Goal: Task Accomplishment & Management: Manage account settings

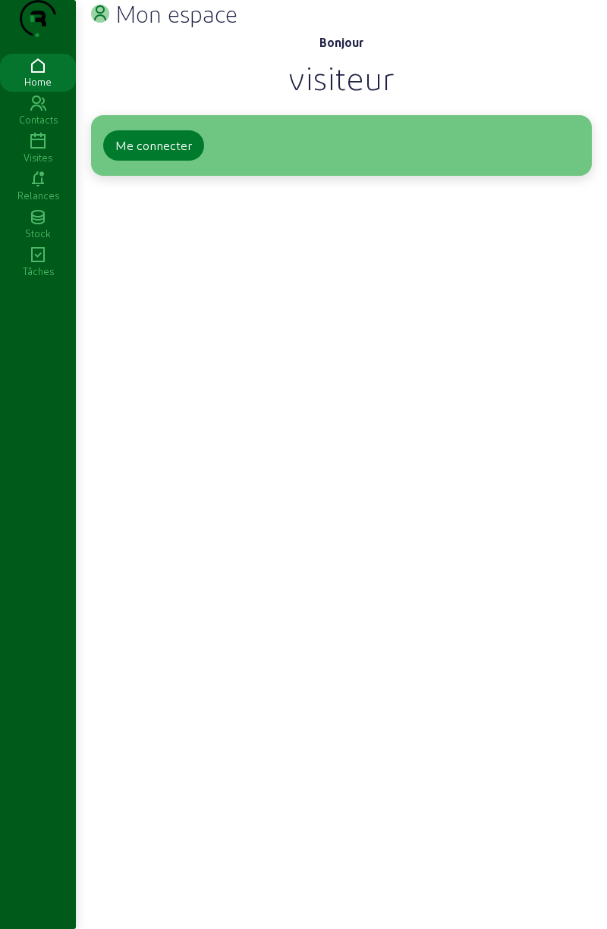
click at [136, 161] on button "Me connecter" at bounding box center [153, 145] width 101 height 30
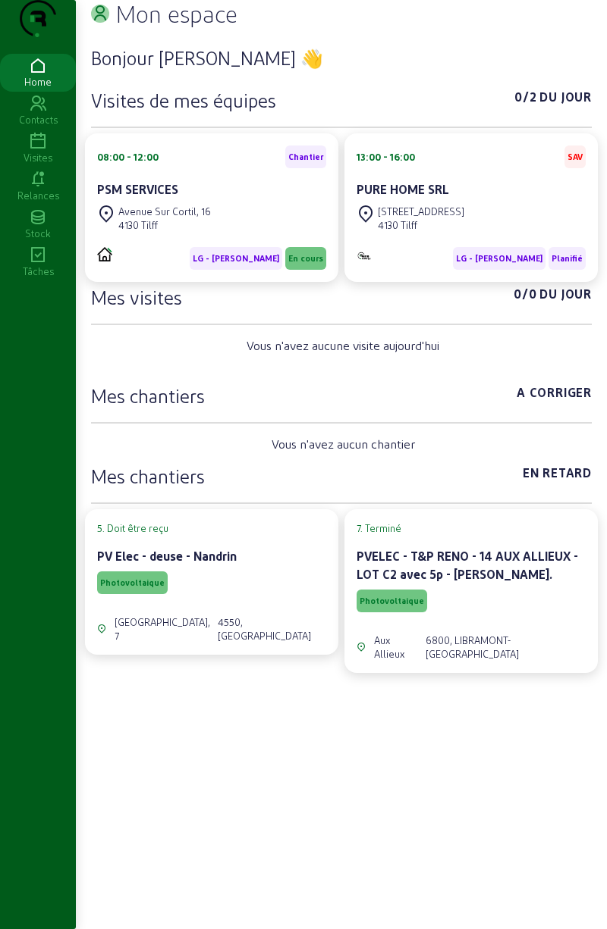
click at [167, 408] on h3 "Mes chantiers" at bounding box center [148, 396] width 114 height 24
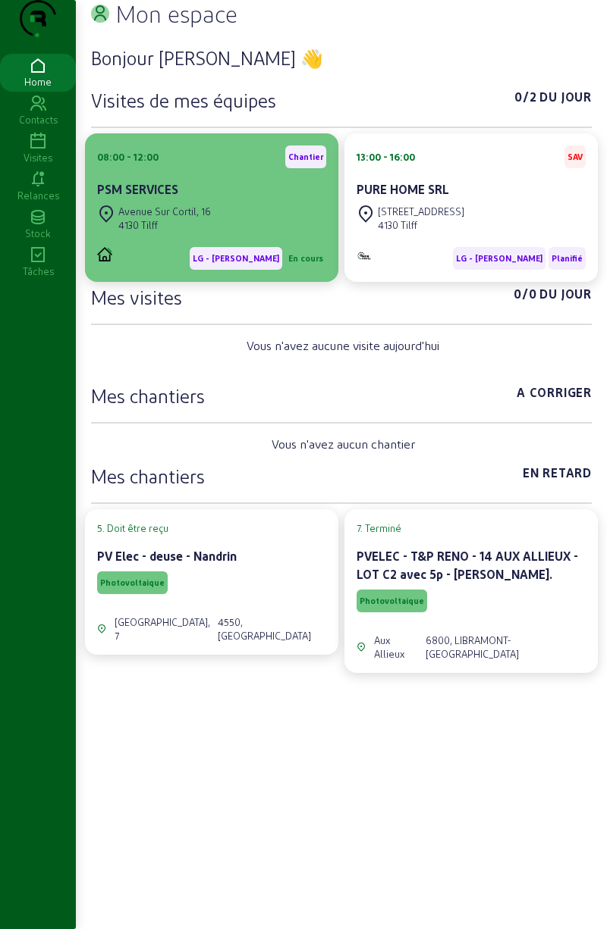
click at [212, 235] on div "[GEOGRAPHIC_DATA], [STREET_ADDRESS]" at bounding box center [211, 218] width 229 height 33
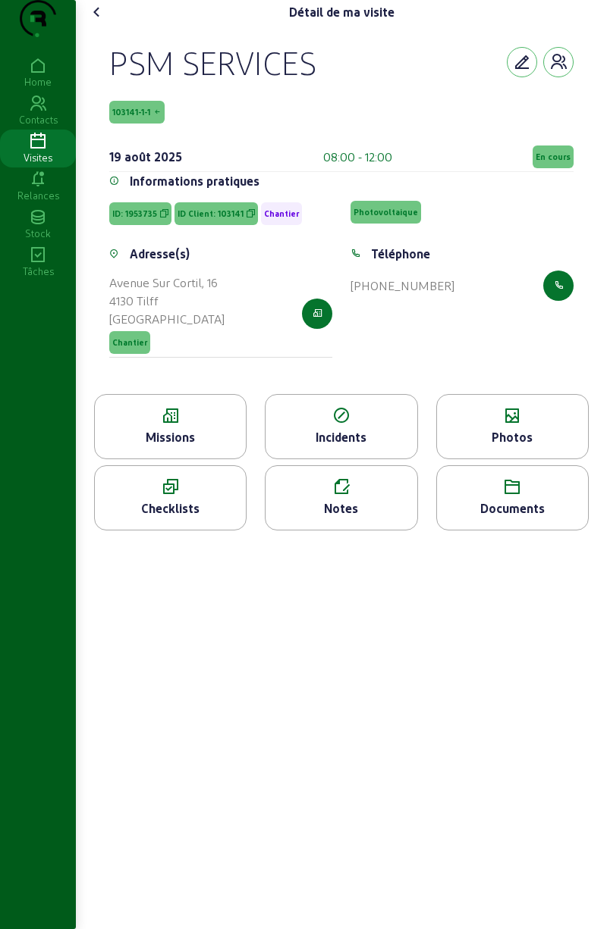
click at [190, 531] on div "Checklists" at bounding box center [170, 498] width 152 height 65
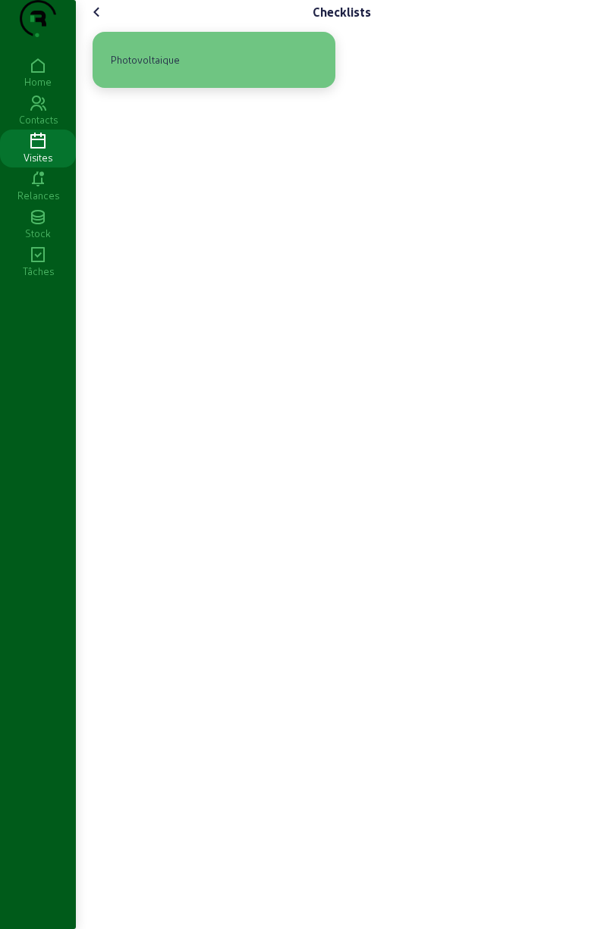
click at [261, 88] on div "Photovoltaique" at bounding box center [213, 60] width 243 height 56
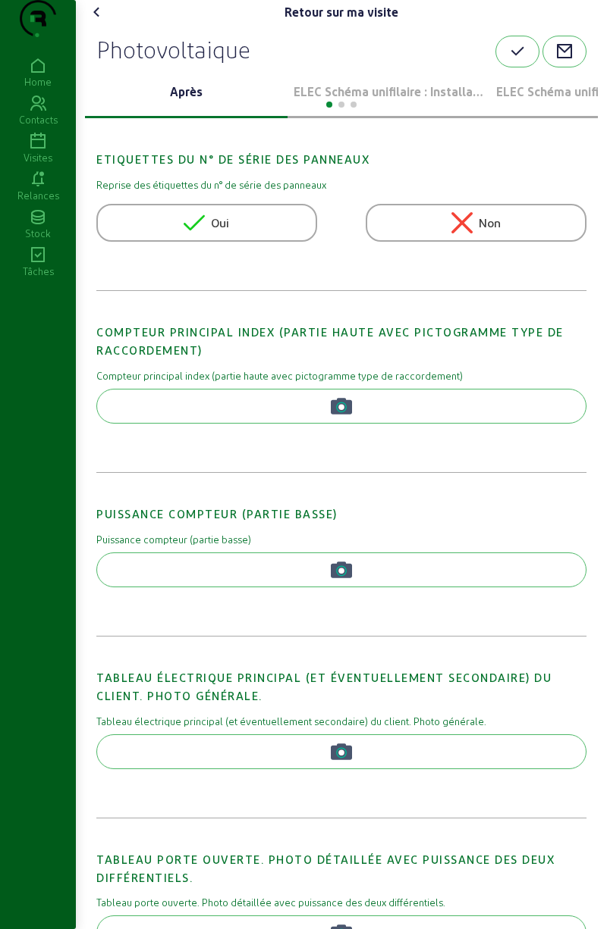
click at [390, 101] on p "ELEC Schéma unifilaire : Installation 1" at bounding box center [388, 92] width 190 height 18
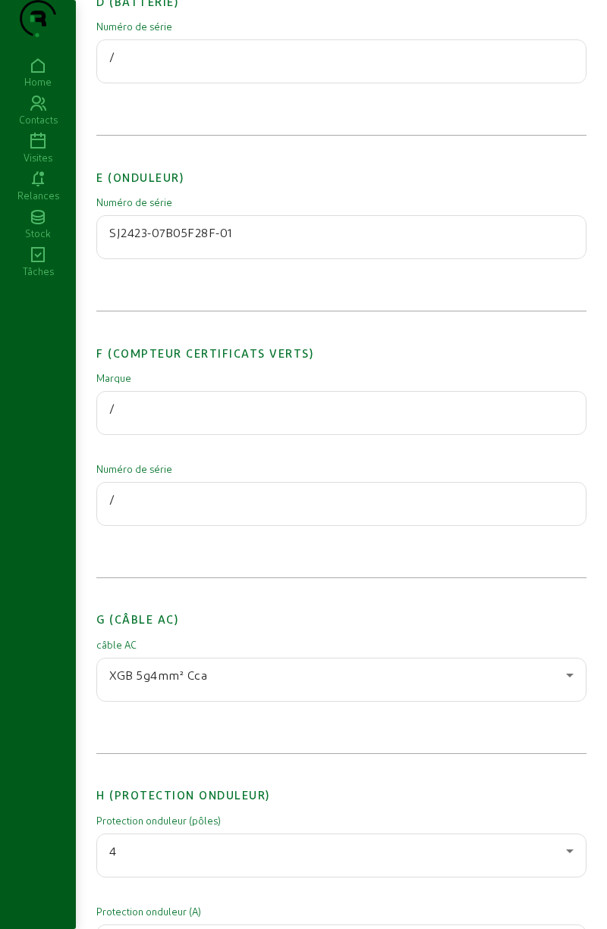
scroll to position [1490, 0]
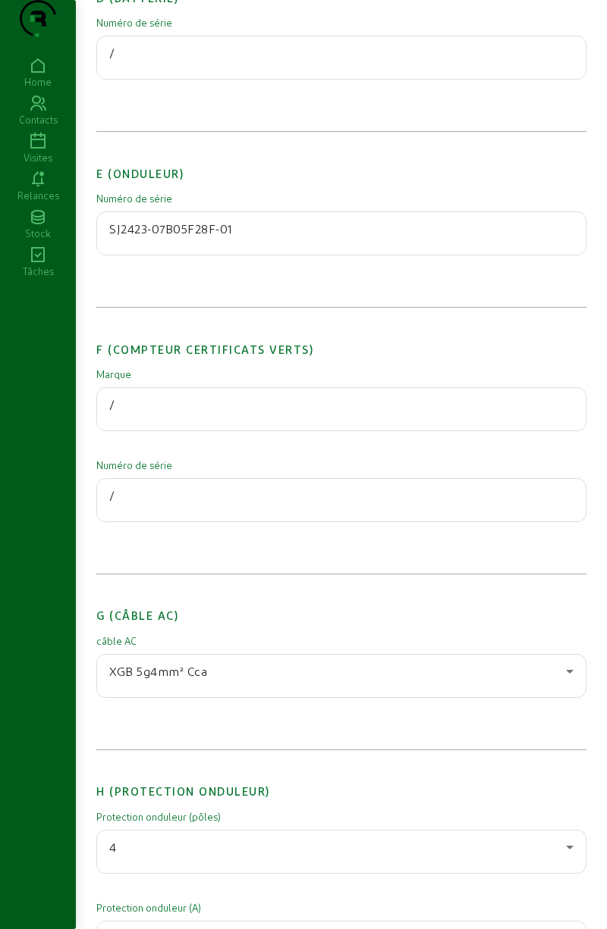
click at [290, 238] on input "SJ2423-07B05F28F-01" at bounding box center [341, 229] width 464 height 18
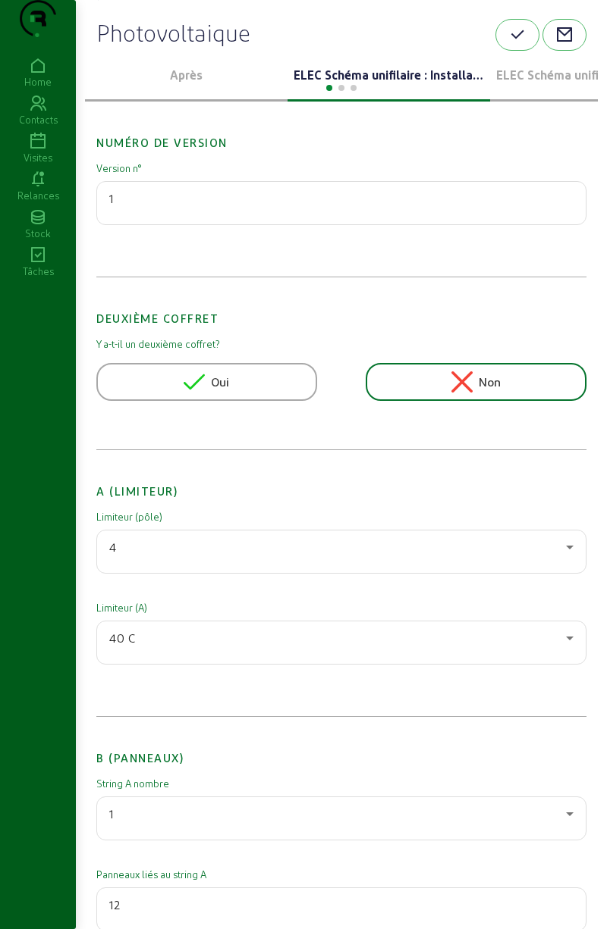
scroll to position [0, 0]
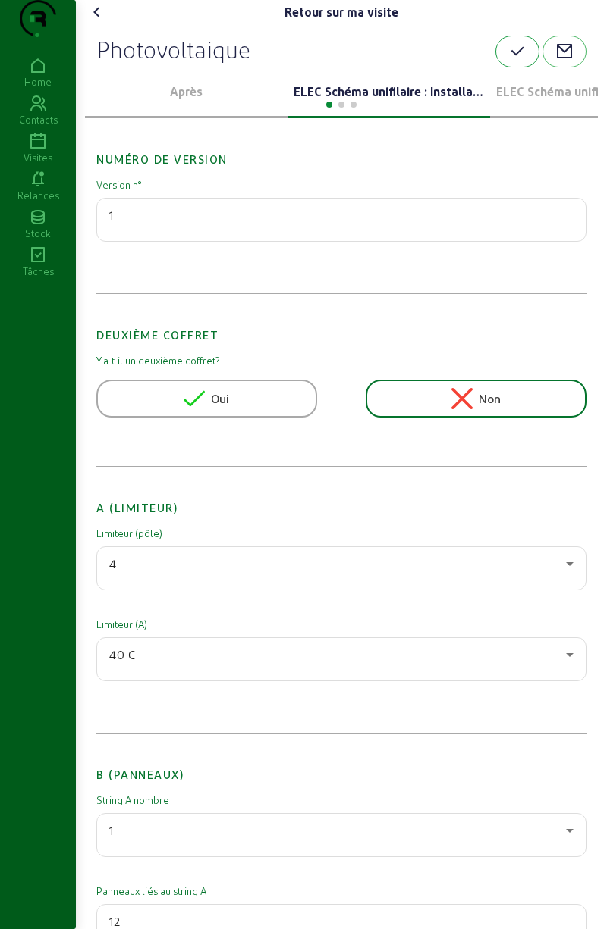
type input "SJ3923-07B0F0257-E3"
click at [505, 67] on button "button" at bounding box center [517, 52] width 44 height 32
click at [105, 21] on icon at bounding box center [97, 12] width 18 height 18
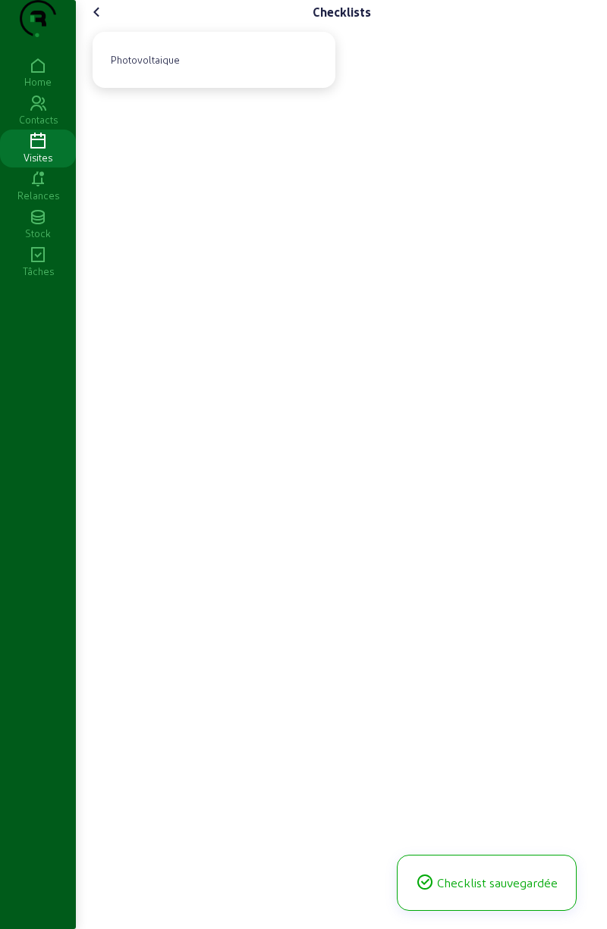
click at [105, 21] on icon at bounding box center [97, 12] width 18 height 18
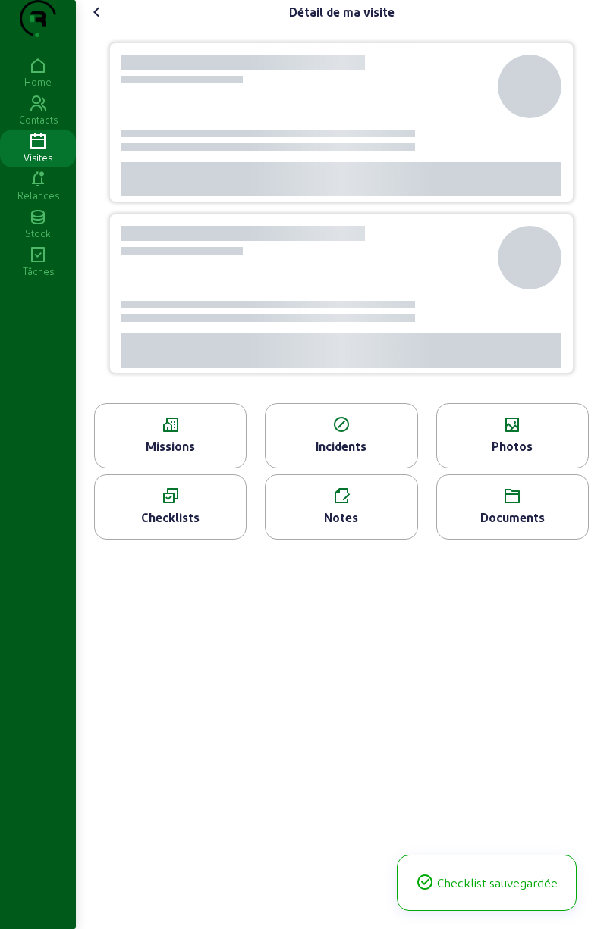
click at [106, 21] on icon at bounding box center [97, 12] width 18 height 18
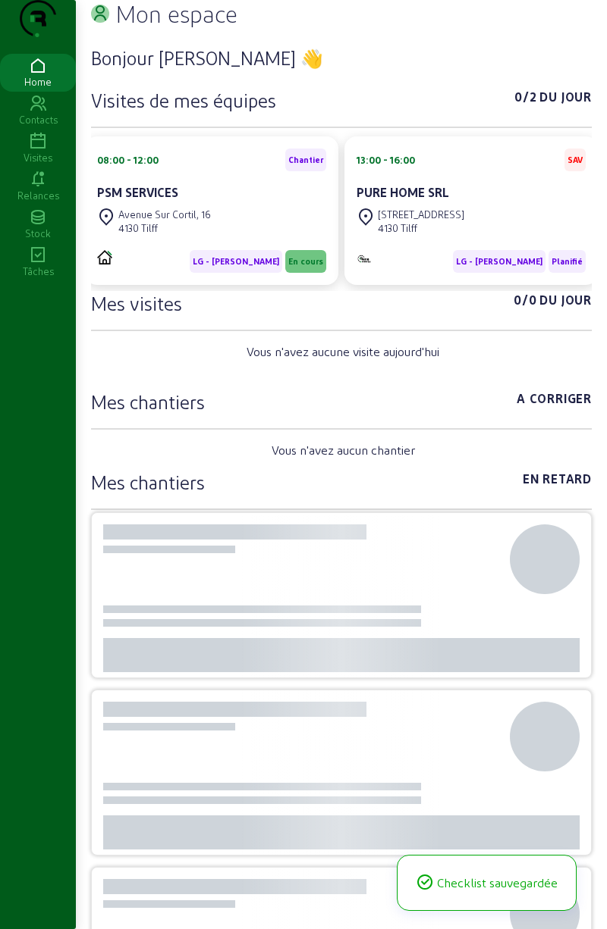
click at [121, 27] on h2 "Mon espace" at bounding box center [176, 13] width 122 height 27
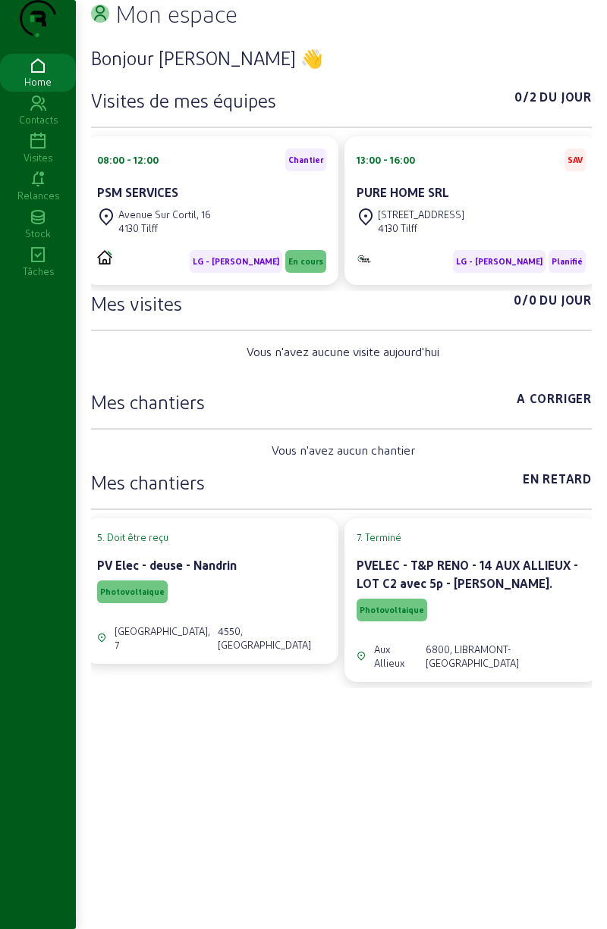
click at [59, 151] on icon at bounding box center [38, 142] width 76 height 18
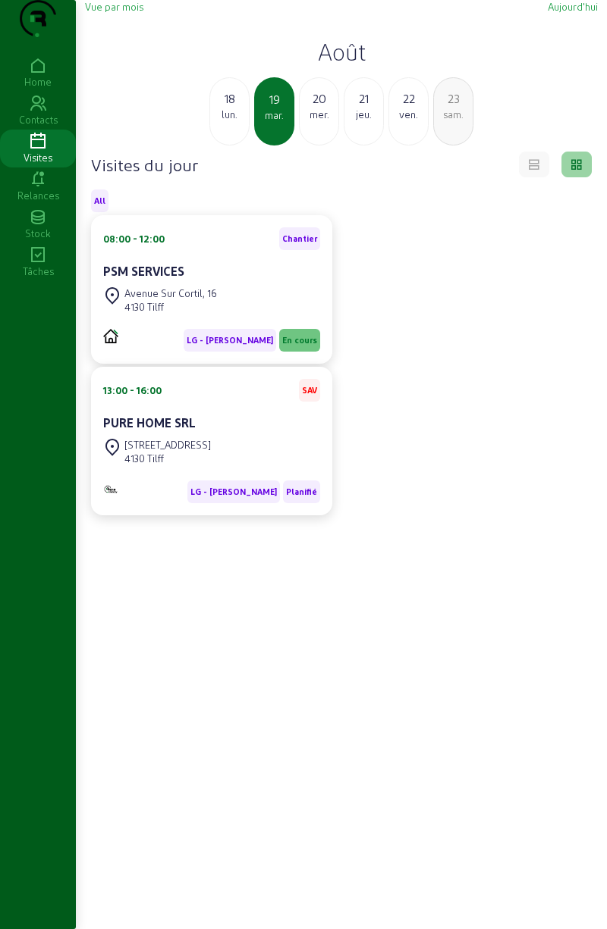
click at [238, 108] on div "18" at bounding box center [229, 98] width 39 height 18
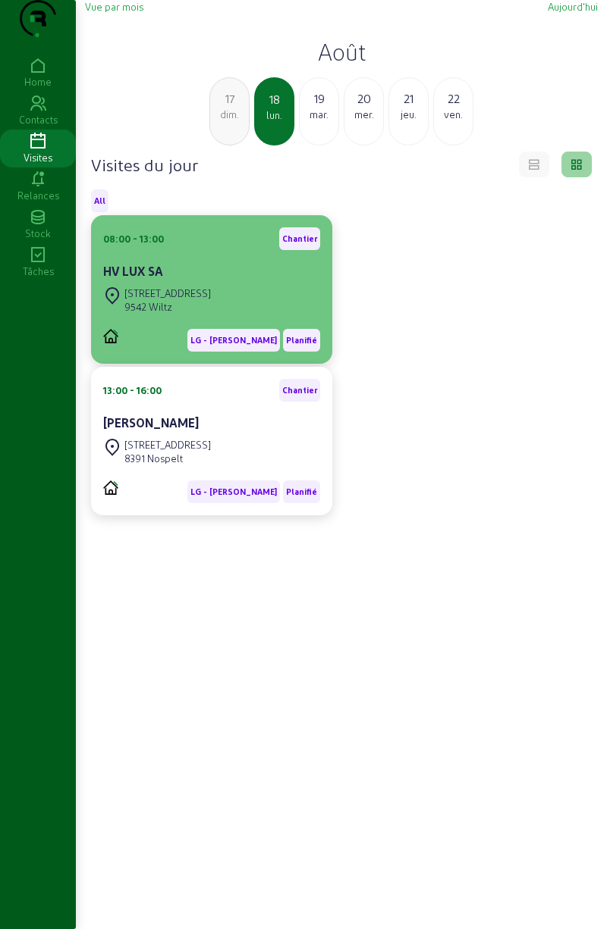
click at [171, 284] on div "08:00 - 13:00 Chantier HV LUX SA" at bounding box center [211, 255] width 217 height 56
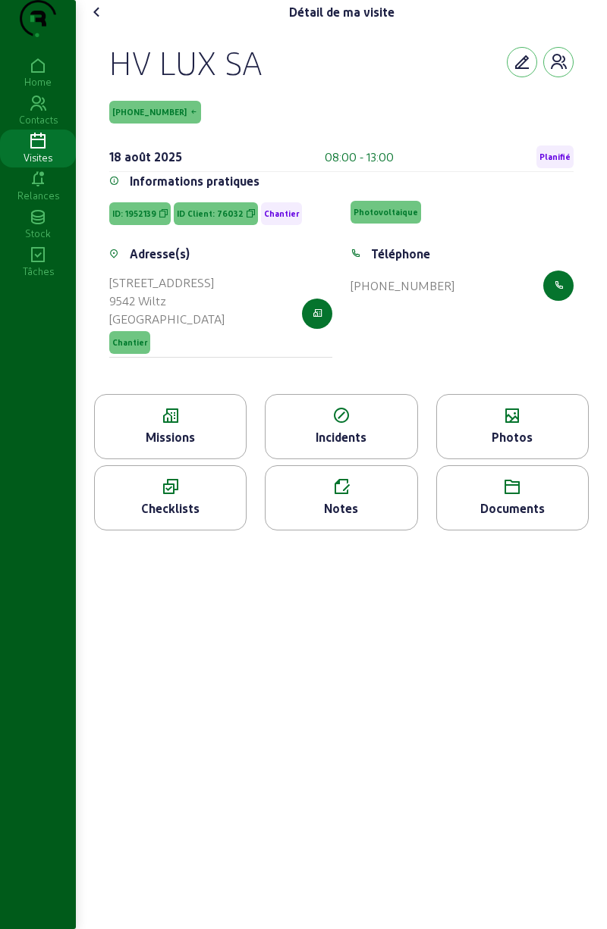
click at [491, 497] on icon at bounding box center [512, 487] width 151 height 18
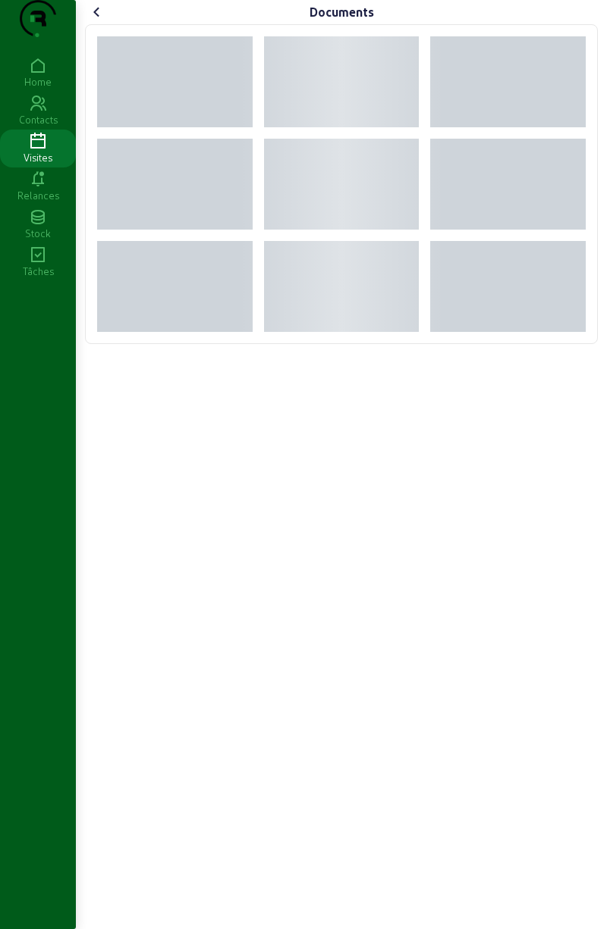
click at [91, 24] on cam-font-icon at bounding box center [97, 12] width 24 height 24
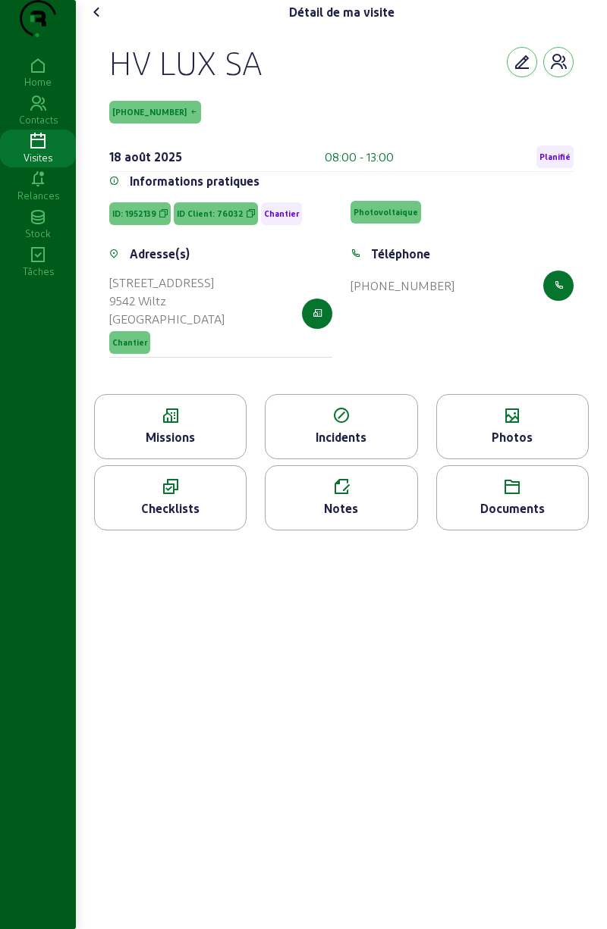
click at [365, 518] on div "Notes" at bounding box center [340, 509] width 151 height 18
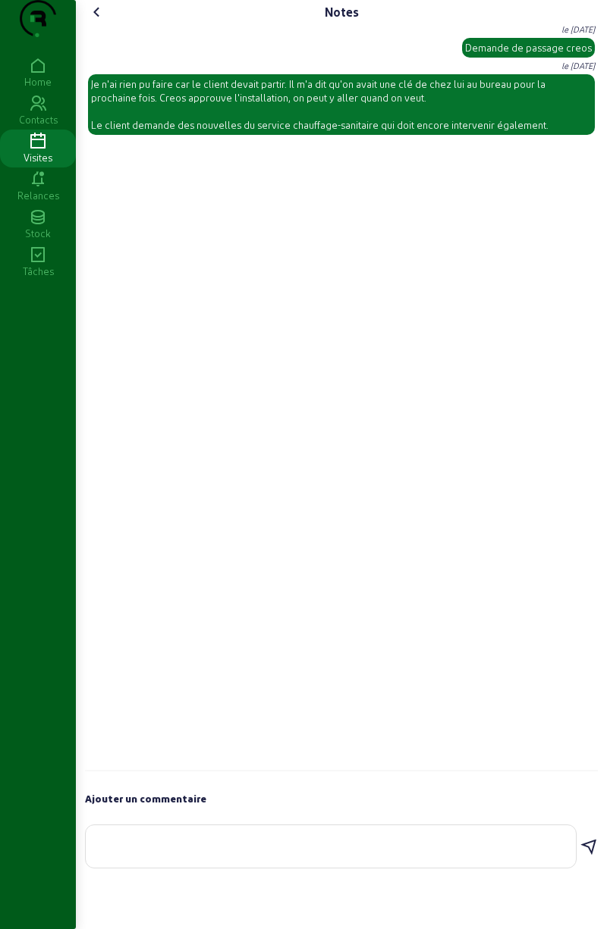
click at [339, 853] on textarea at bounding box center [331, 844] width 466 height 18
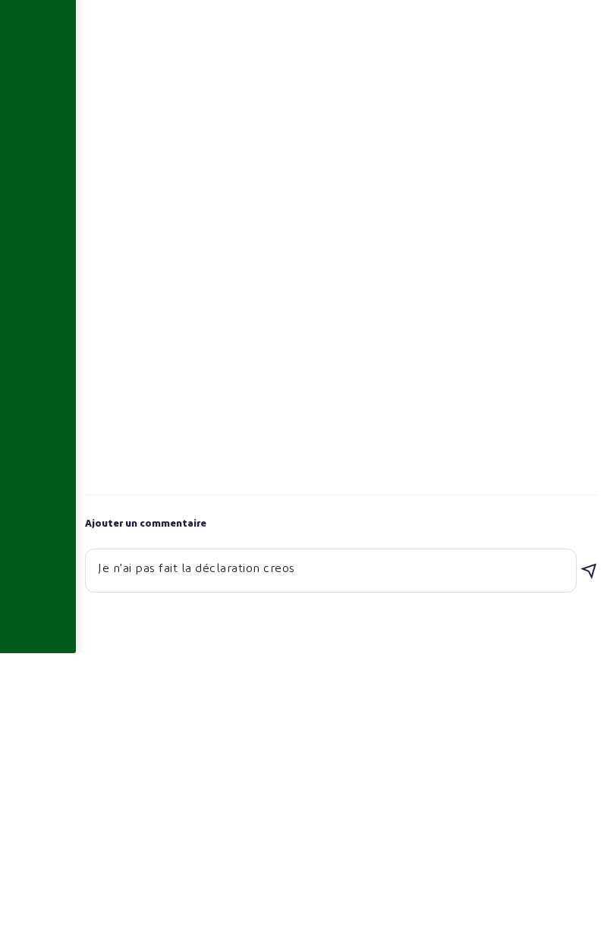
type textarea "Je n'ai pas fait la déclaration creos"
click at [587, 857] on icon at bounding box center [588, 848] width 18 height 18
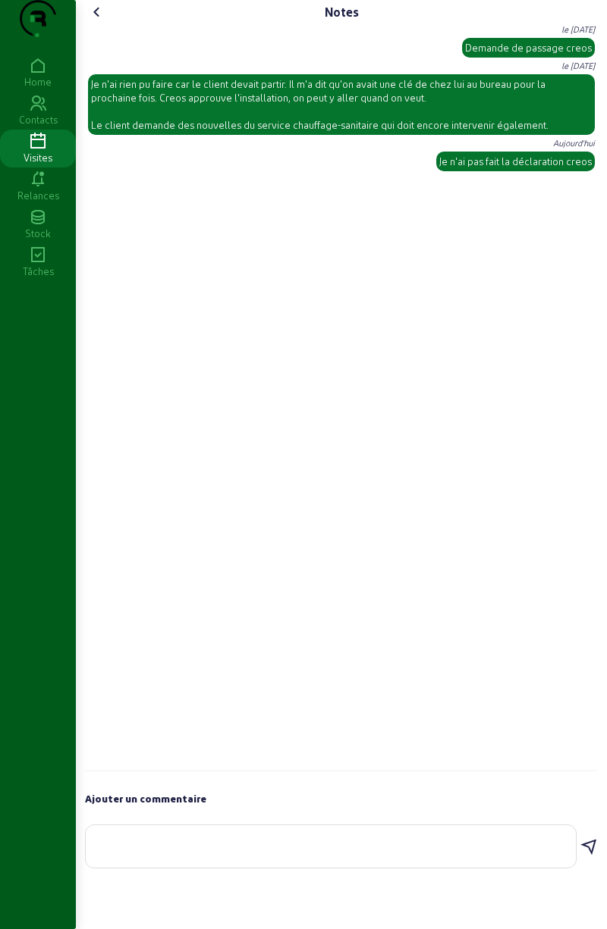
click at [98, 24] on cam-font-icon at bounding box center [97, 12] width 24 height 24
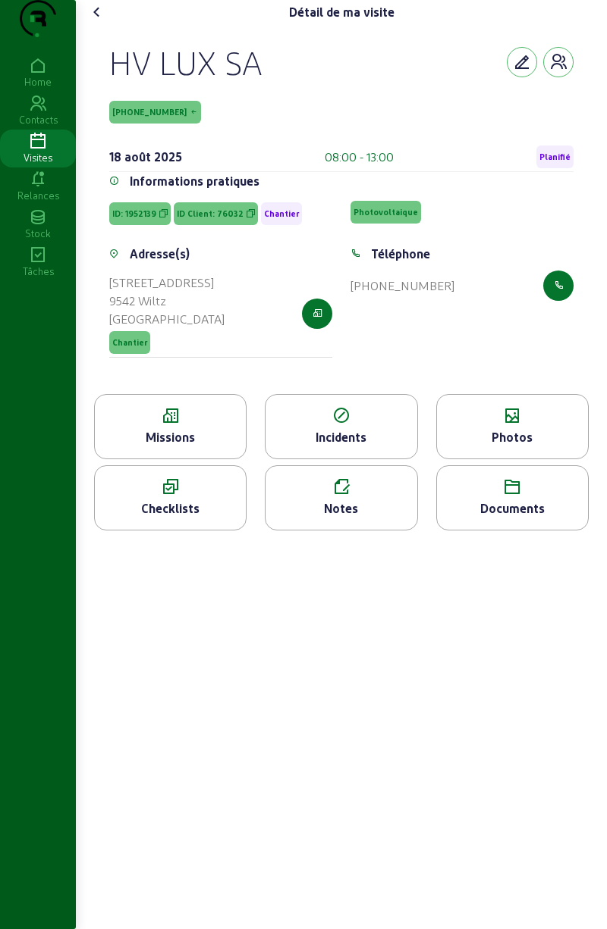
click at [205, 518] on div "Checklists" at bounding box center [170, 509] width 151 height 18
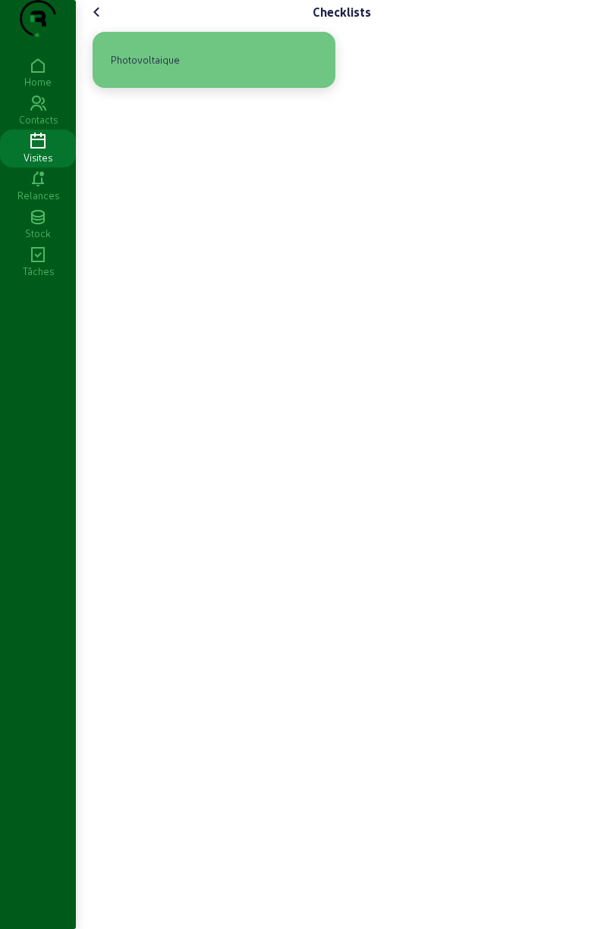
click at [230, 76] on div "Photovoltaique" at bounding box center [214, 60] width 218 height 32
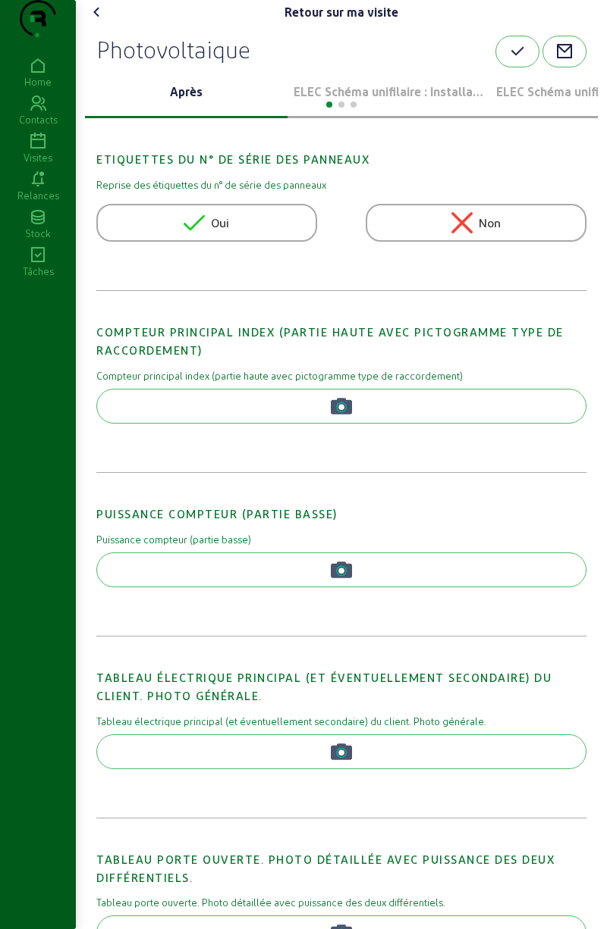
click at [105, 20] on div "Retour sur ma visite Photovoltaique Après ELEC Schéma unifilaire : Installation…" at bounding box center [341, 839] width 531 height 1679
click at [105, 21] on icon at bounding box center [97, 12] width 18 height 18
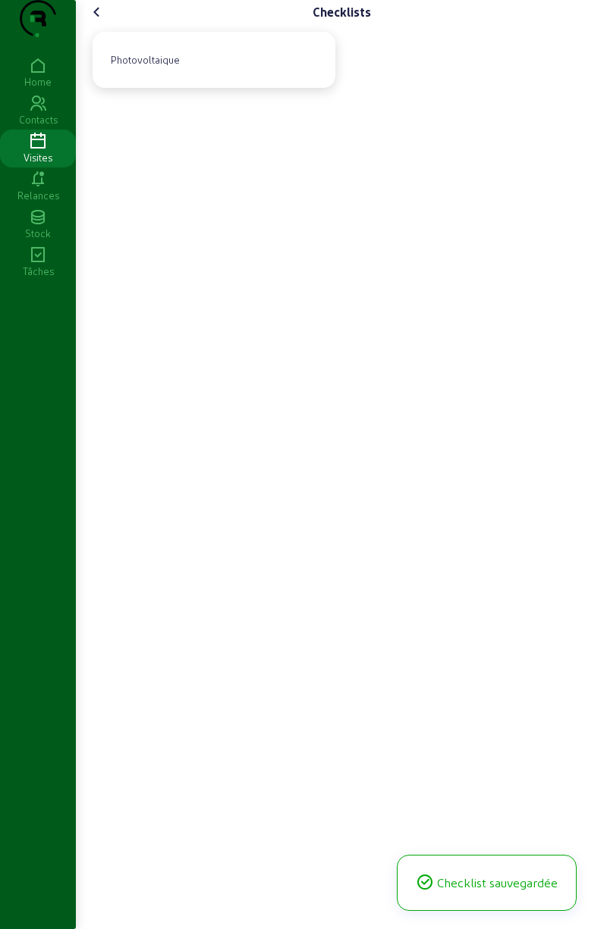
click at [105, 21] on icon at bounding box center [97, 12] width 18 height 18
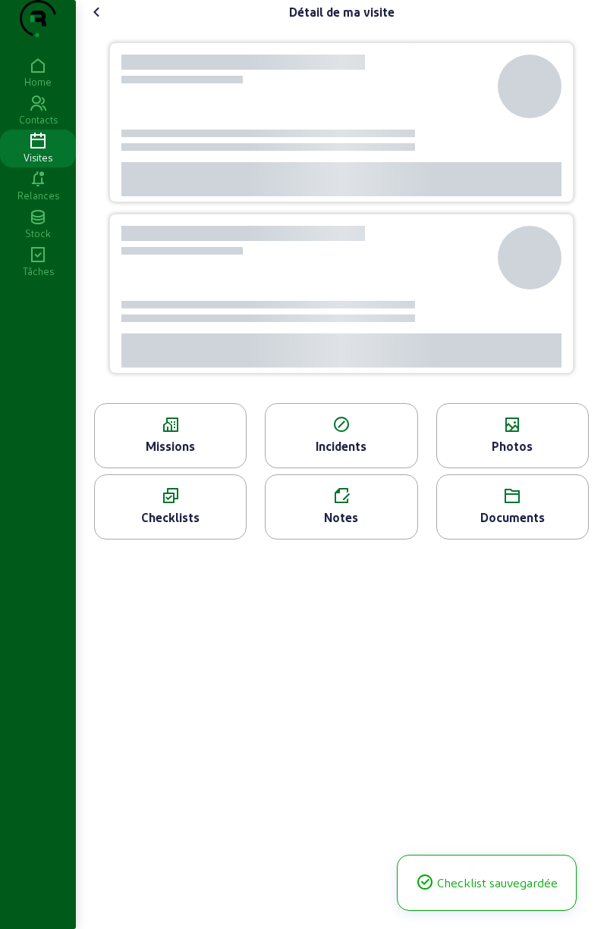
click at [109, 24] on cam-font-icon at bounding box center [97, 12] width 24 height 24
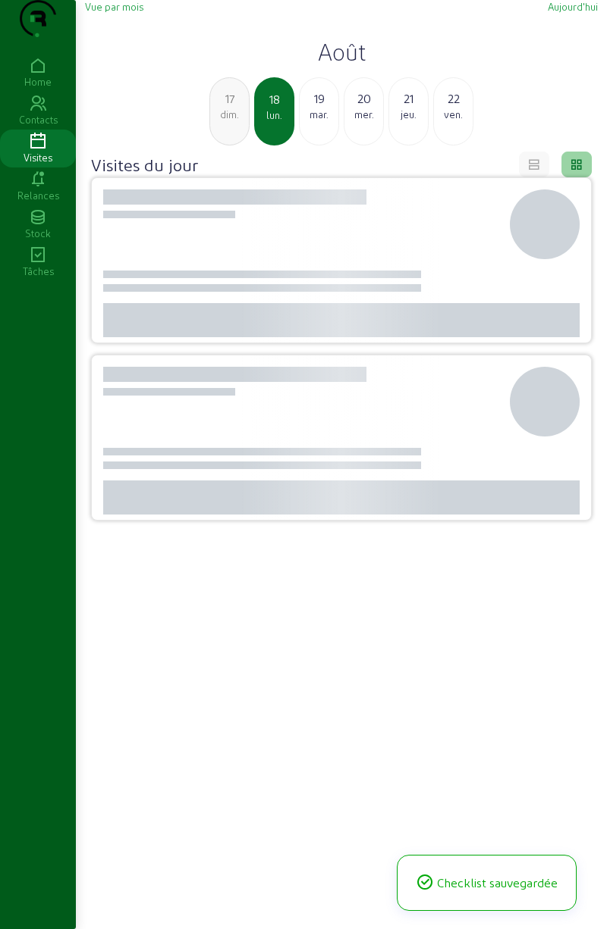
click at [324, 121] on div "mar." at bounding box center [318, 115] width 39 height 14
click at [245, 121] on div "lun." at bounding box center [229, 115] width 39 height 14
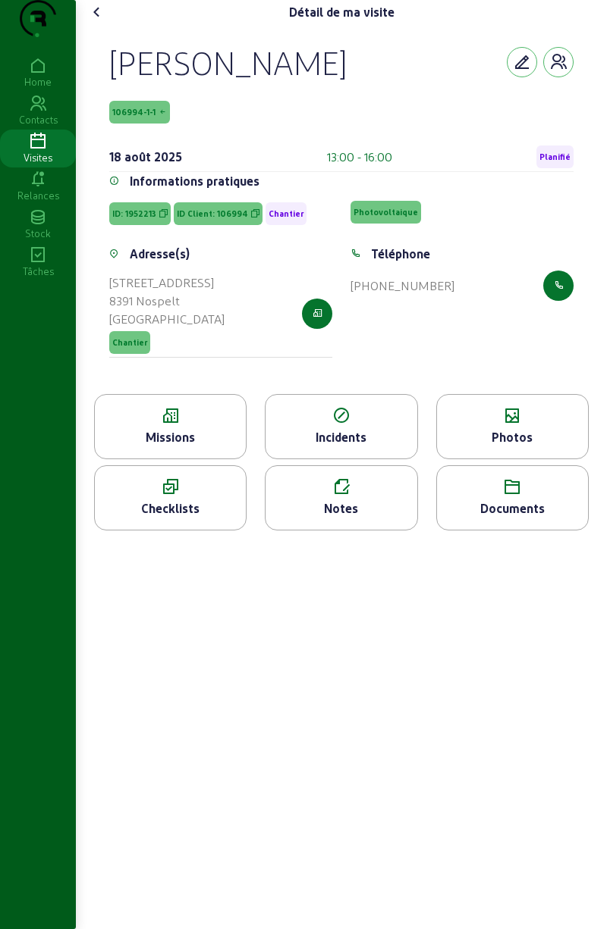
click at [368, 518] on div "Notes" at bounding box center [340, 509] width 151 height 18
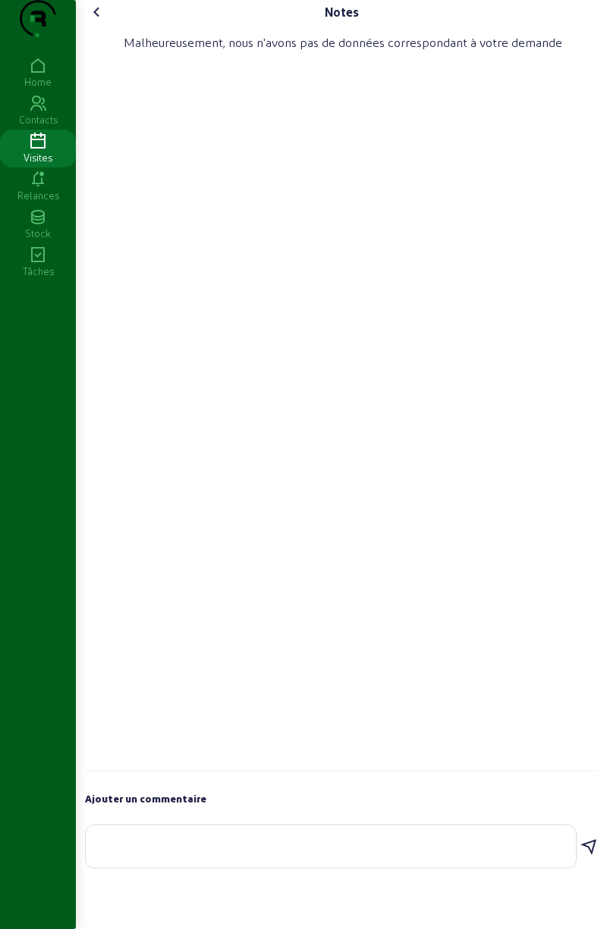
click at [345, 853] on textarea at bounding box center [331, 844] width 466 height 18
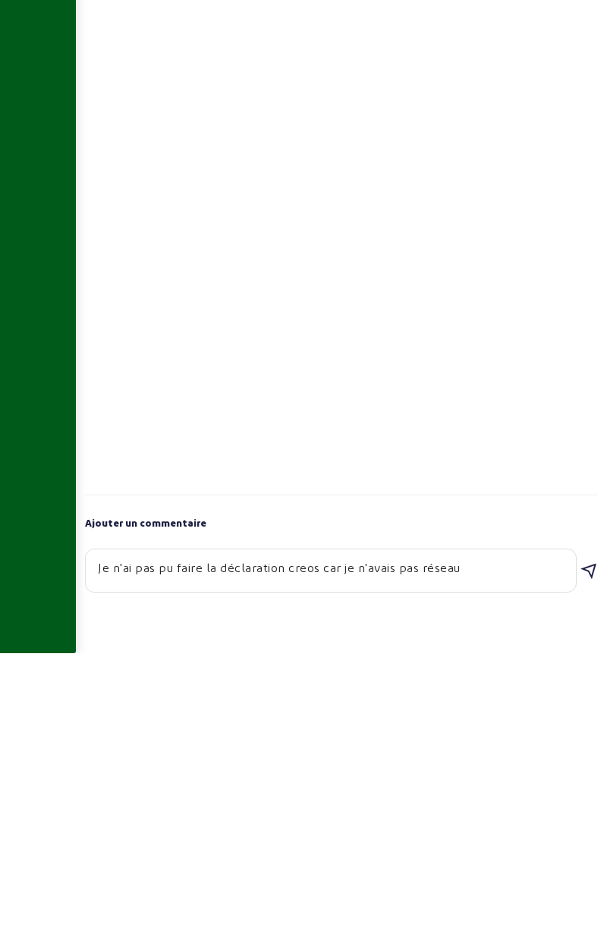
type textarea "Je n'ai pas pu faire la déclaration creos car je n'avais pas réseau"
click at [581, 857] on icon at bounding box center [588, 848] width 18 height 18
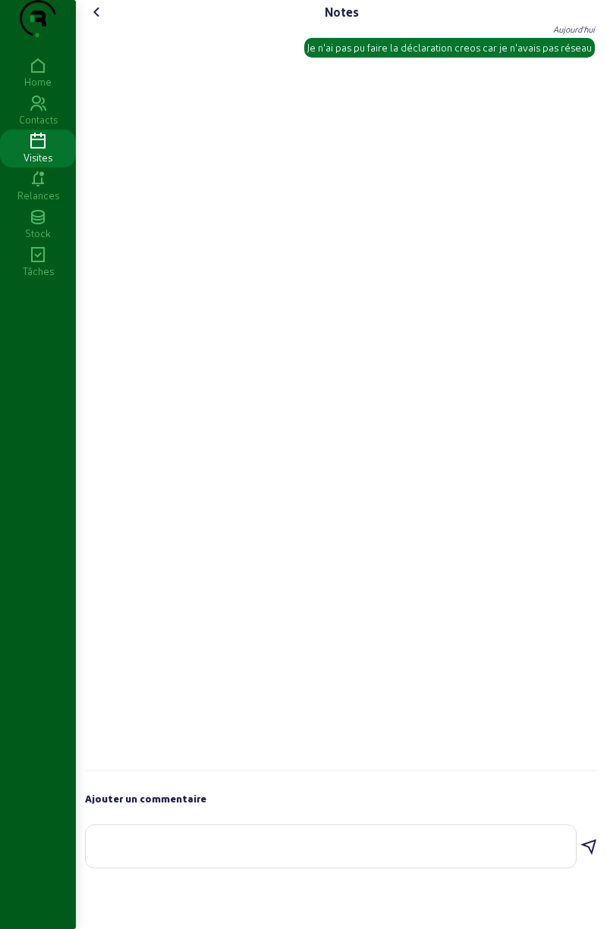
click at [109, 24] on cam-font-icon at bounding box center [97, 12] width 24 height 24
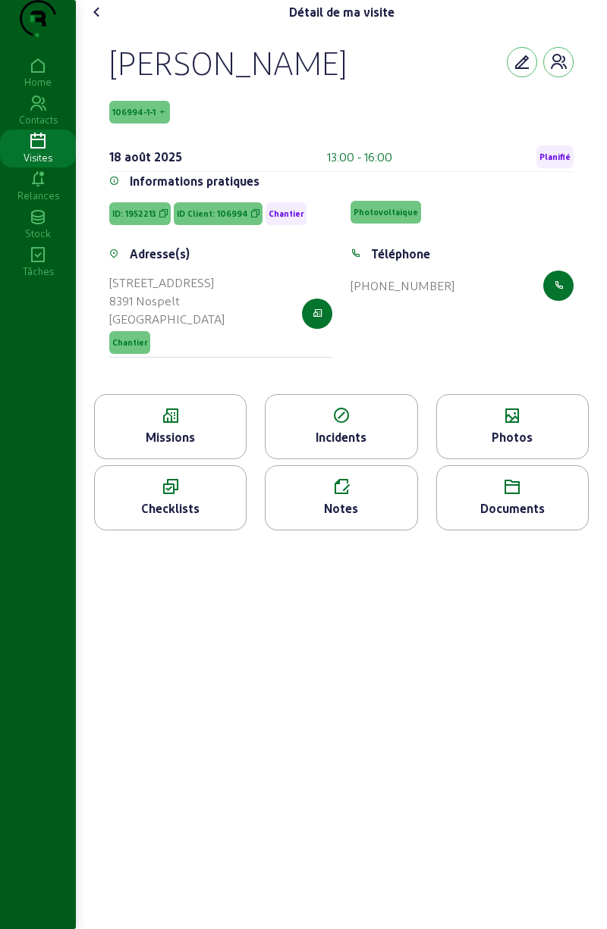
click at [503, 456] on div "Photos" at bounding box center [512, 426] width 152 height 65
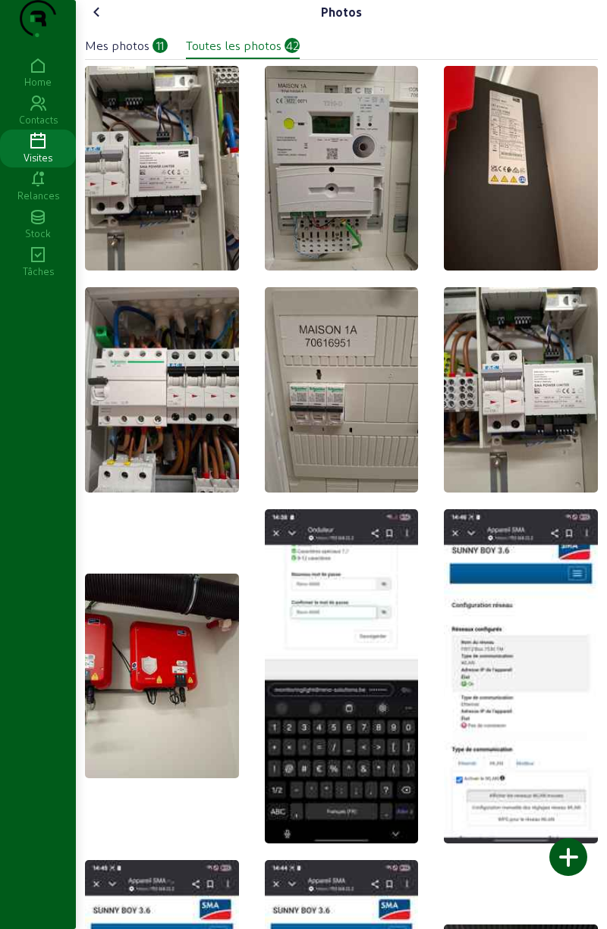
click at [105, 21] on icon at bounding box center [97, 12] width 18 height 18
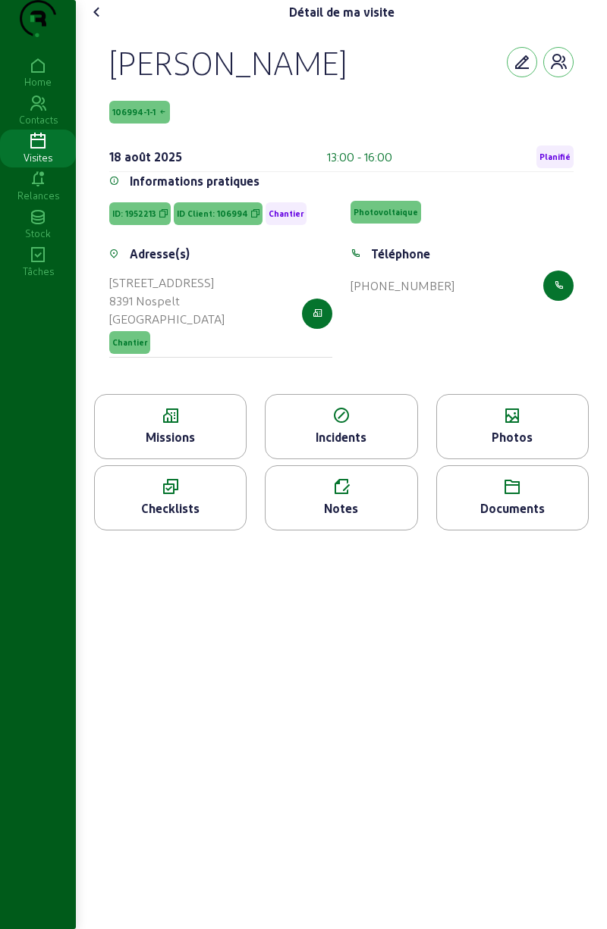
click at [158, 526] on div "Checklists" at bounding box center [170, 498] width 152 height 65
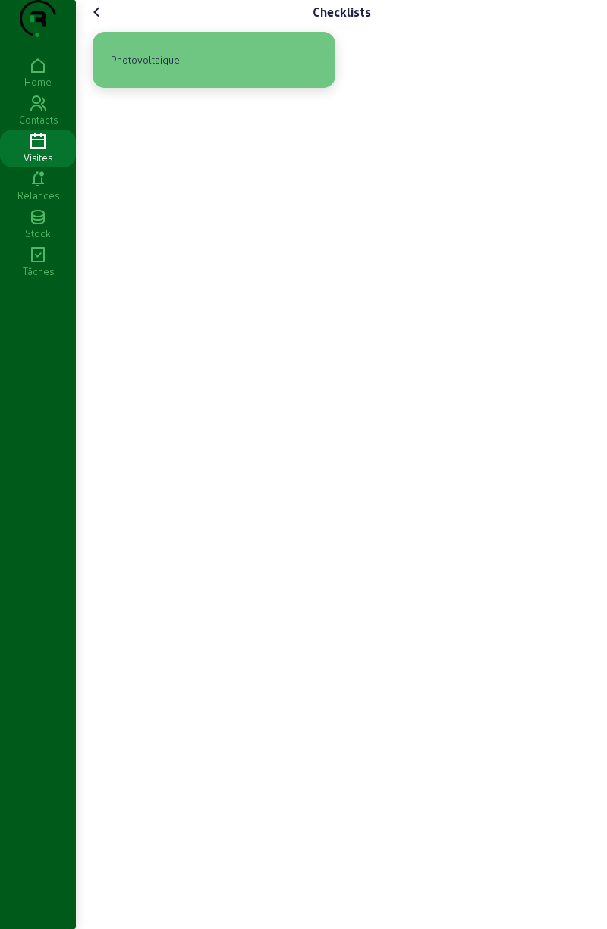
click at [241, 76] on div "Photovoltaique" at bounding box center [214, 60] width 218 height 32
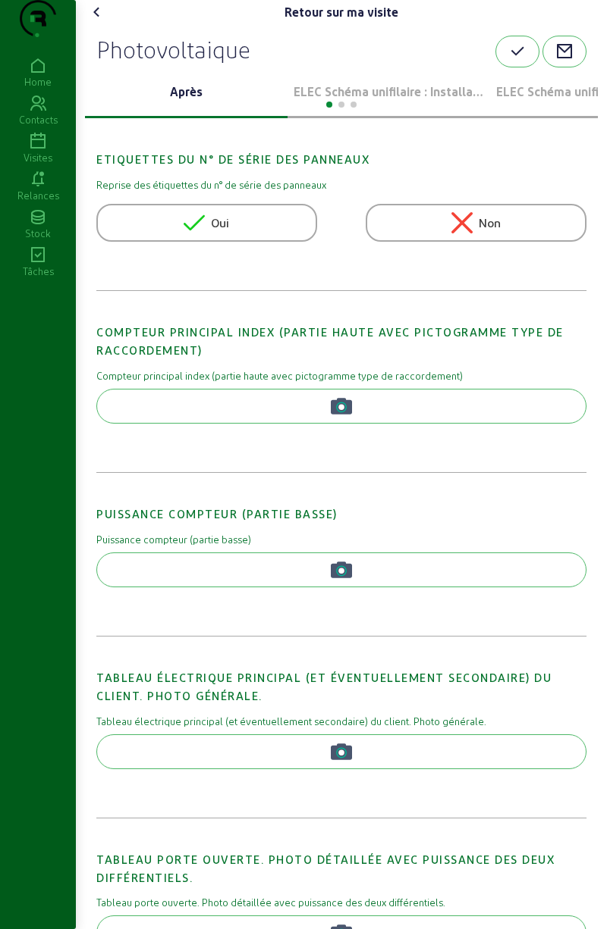
click at [387, 101] on p "ELEC Schéma unifilaire : Installation 1" at bounding box center [388, 92] width 190 height 18
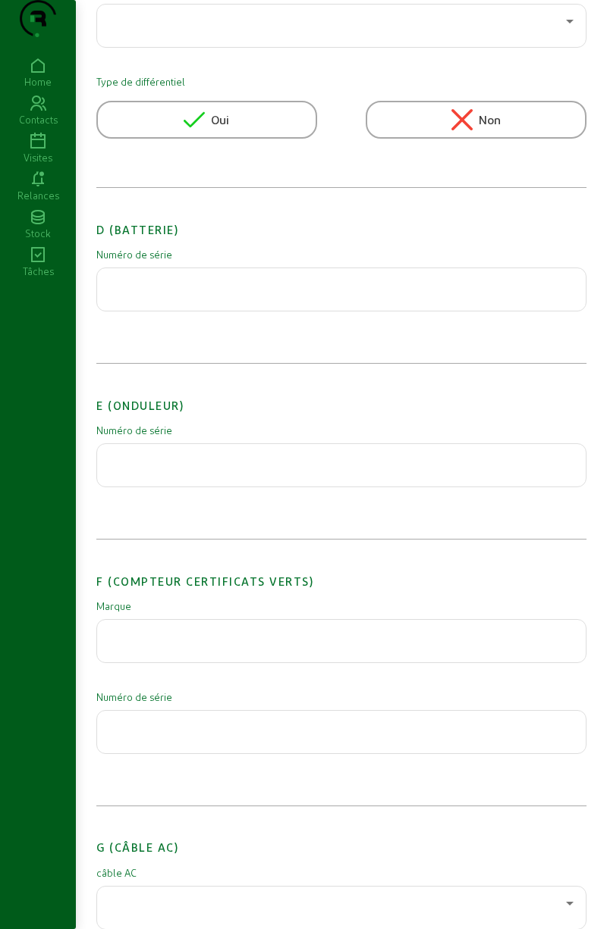
scroll to position [1271, 0]
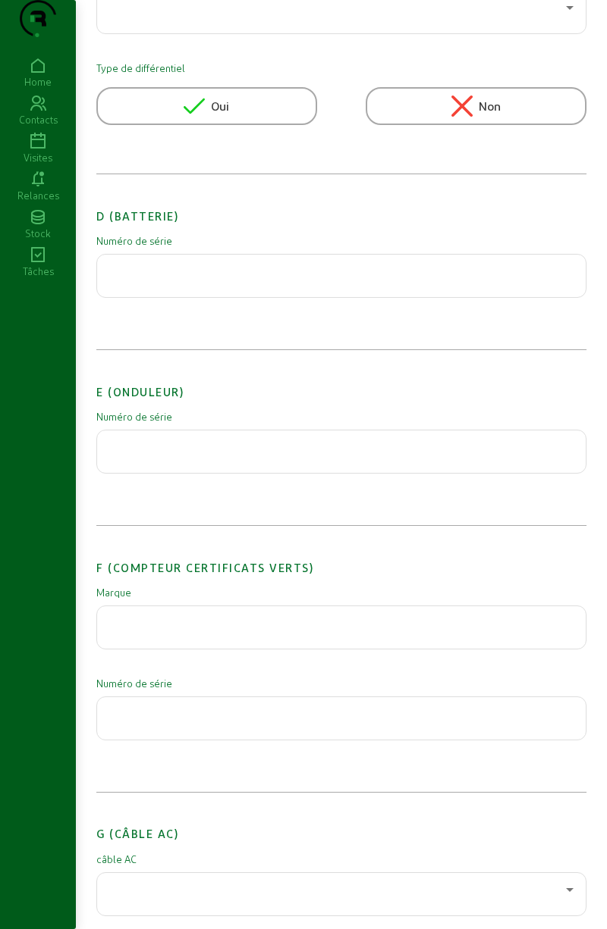
click at [349, 456] on input "text" at bounding box center [341, 447] width 464 height 18
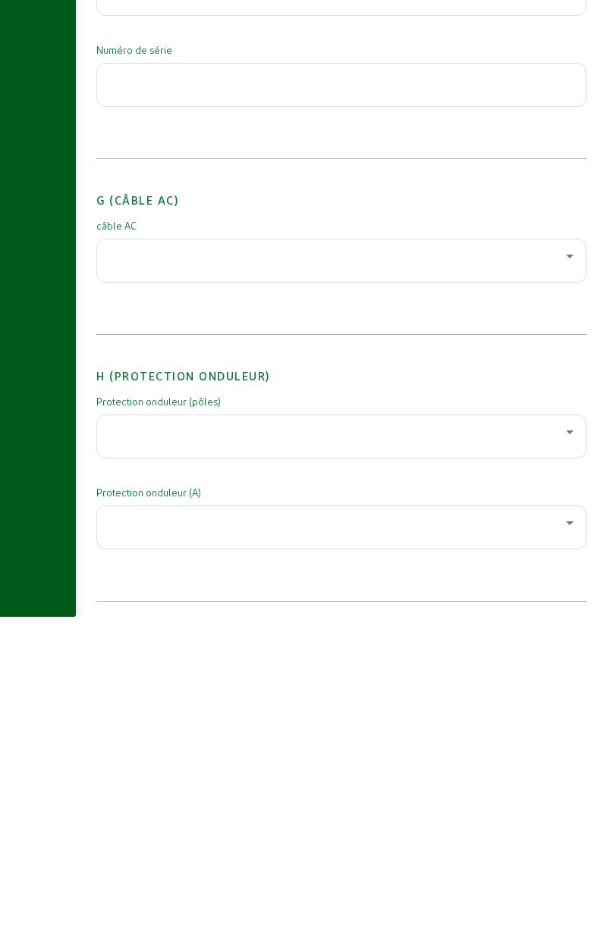
scroll to position [1594, 0]
type input "3017317203"
click at [337, 594] on div at bounding box center [341, 572] width 464 height 42
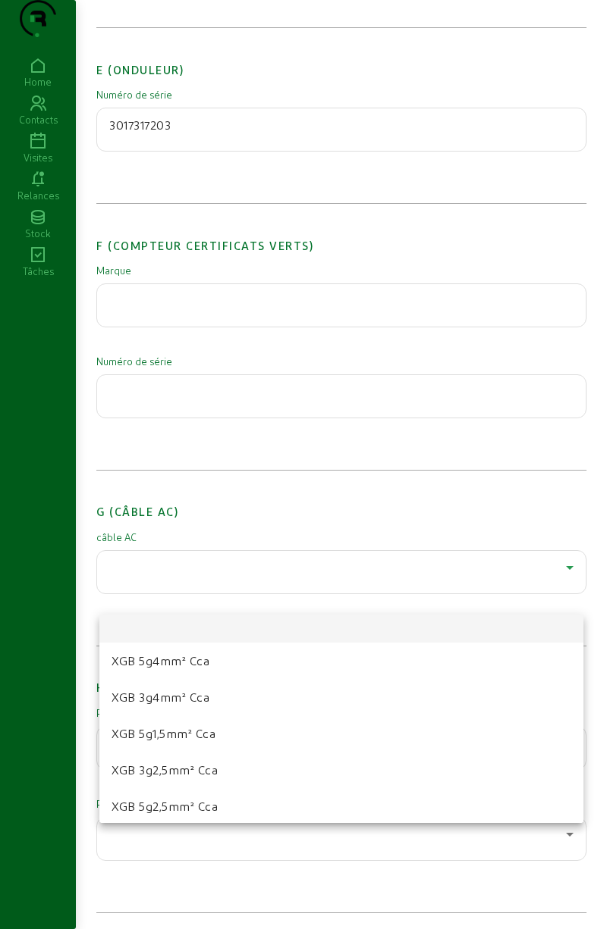
scroll to position [22, 0]
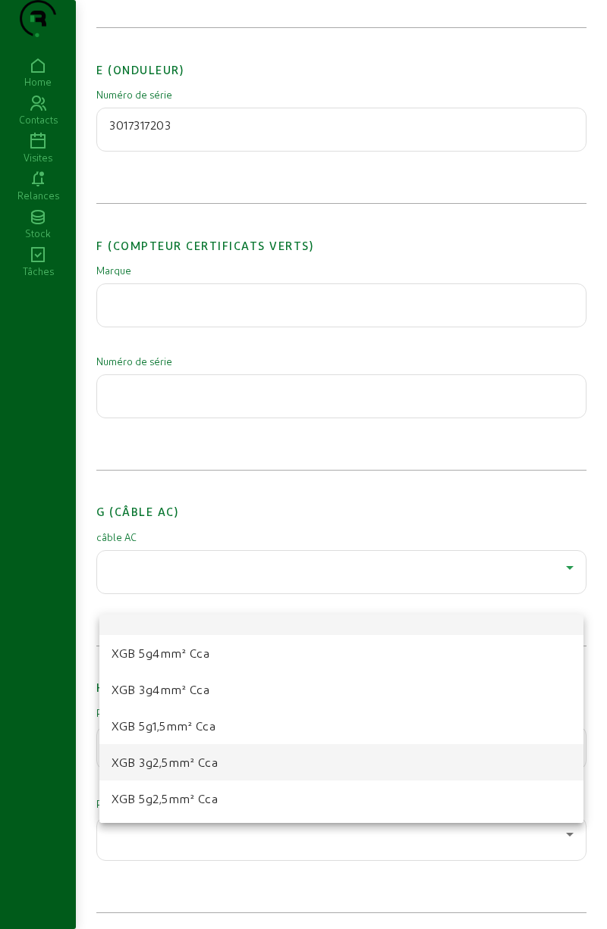
click at [212, 764] on span "XGB 3g2,5mm² Cca" at bounding box center [164, 763] width 106 height 18
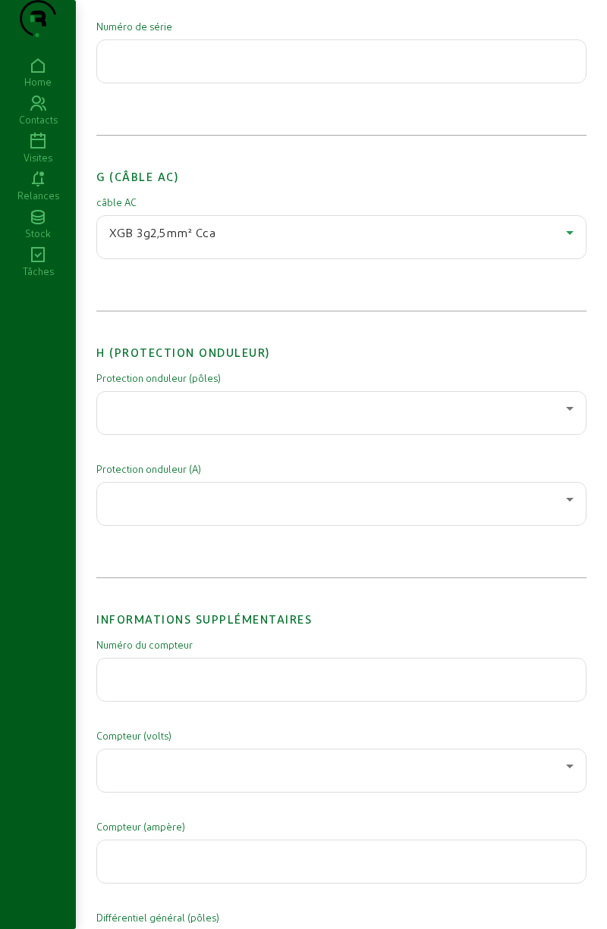
scroll to position [1930, 0]
click at [365, 416] on div at bounding box center [337, 407] width 456 height 18
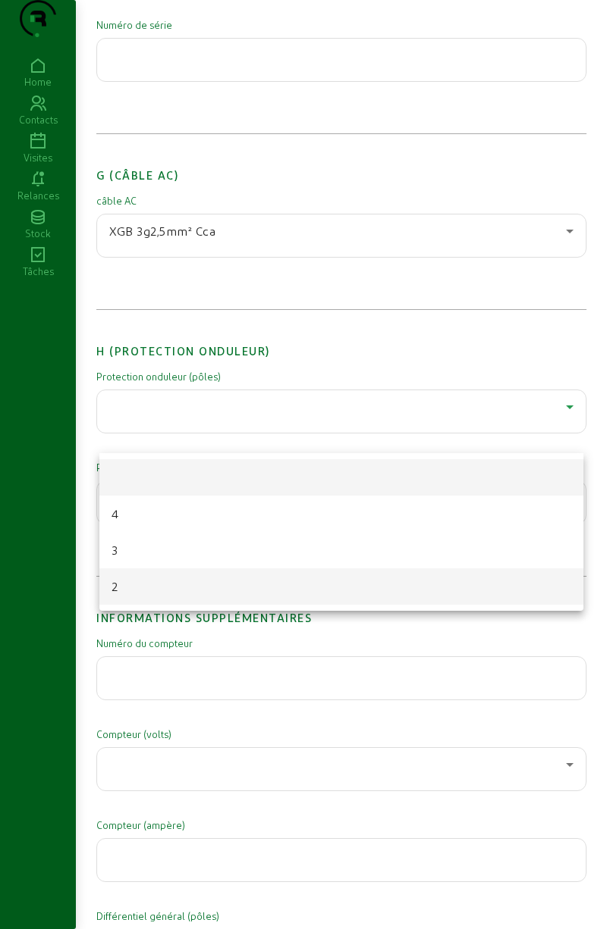
click at [188, 589] on mat-option "2" at bounding box center [341, 587] width 484 height 36
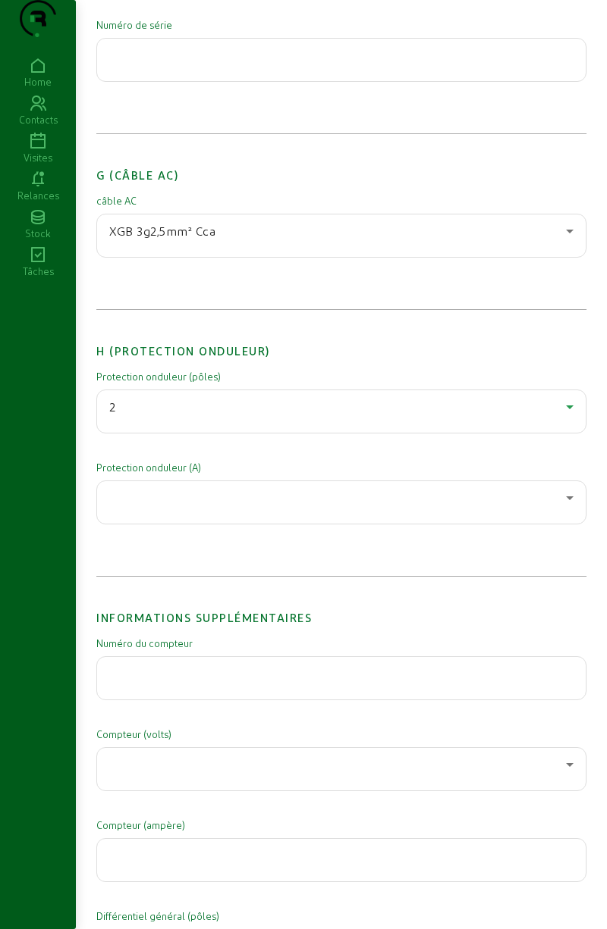
click at [251, 507] on div at bounding box center [337, 498] width 456 height 18
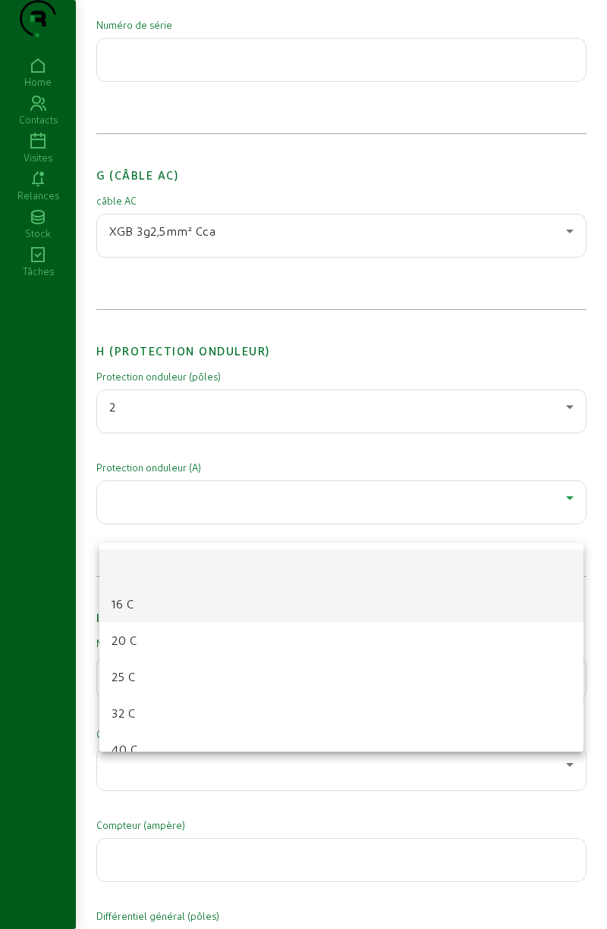
click at [196, 613] on mat-option "16 C" at bounding box center [341, 604] width 484 height 36
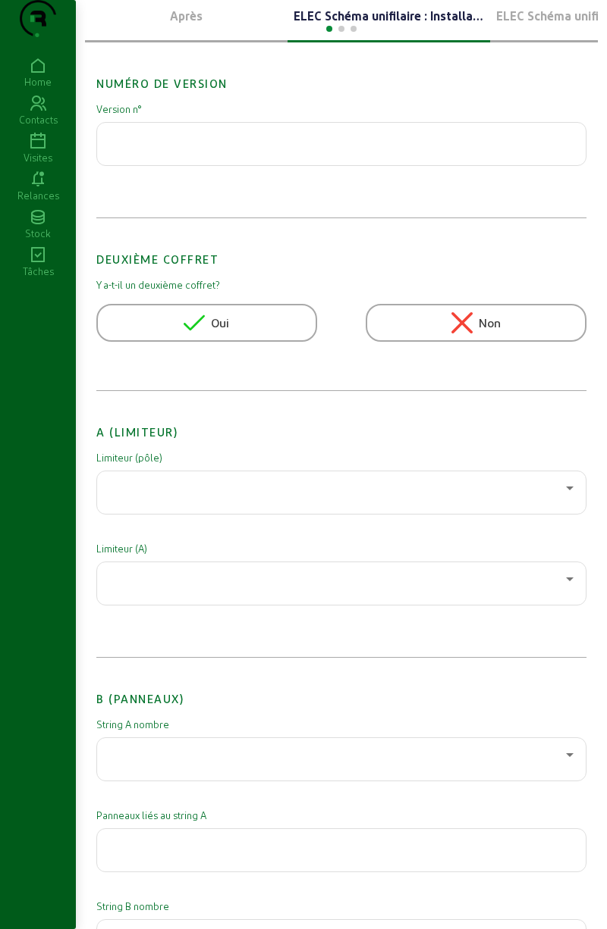
scroll to position [0, 0]
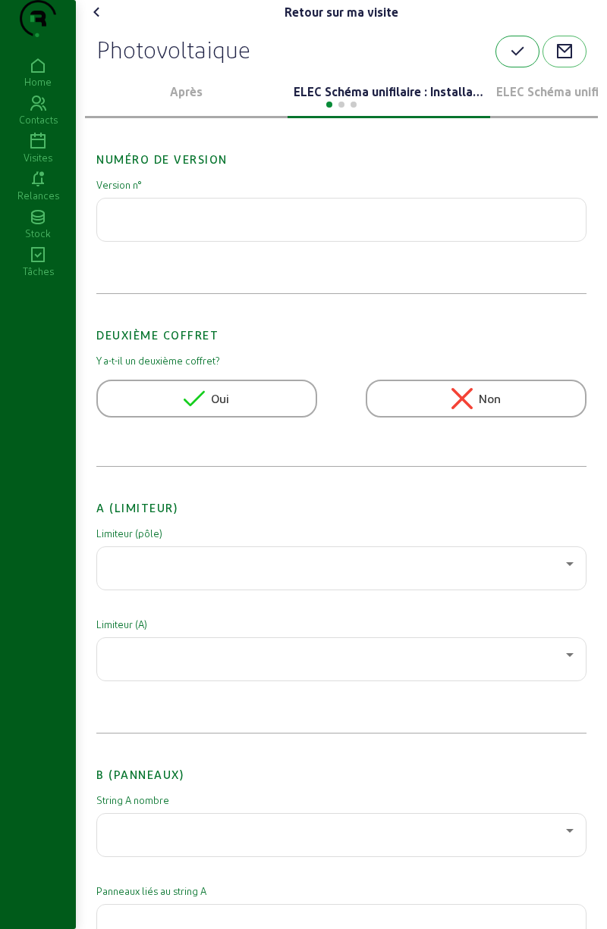
click at [513, 61] on icon "button" at bounding box center [517, 51] width 18 height 18
click at [109, 24] on cam-font-icon at bounding box center [97, 12] width 24 height 24
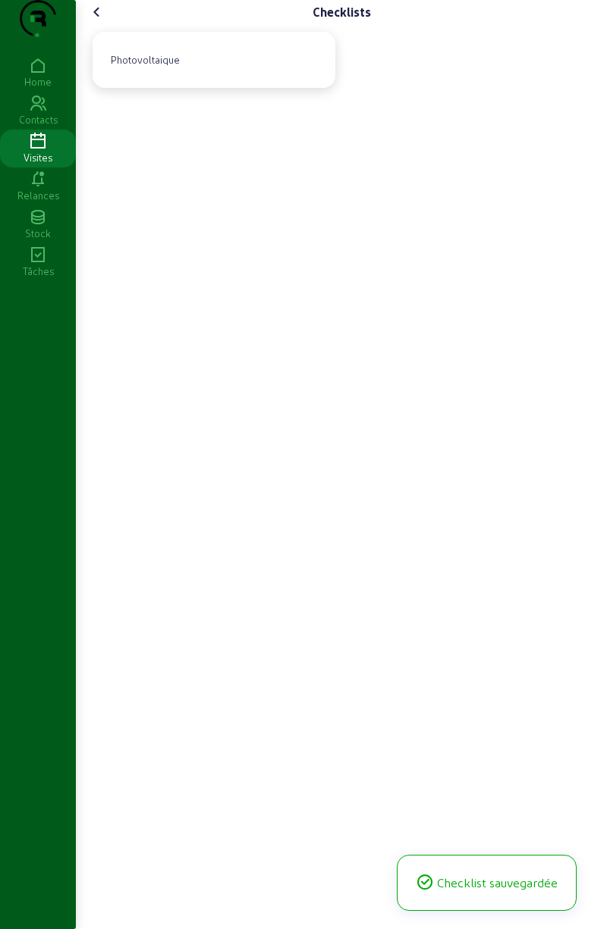
click at [105, 21] on icon at bounding box center [97, 12] width 18 height 18
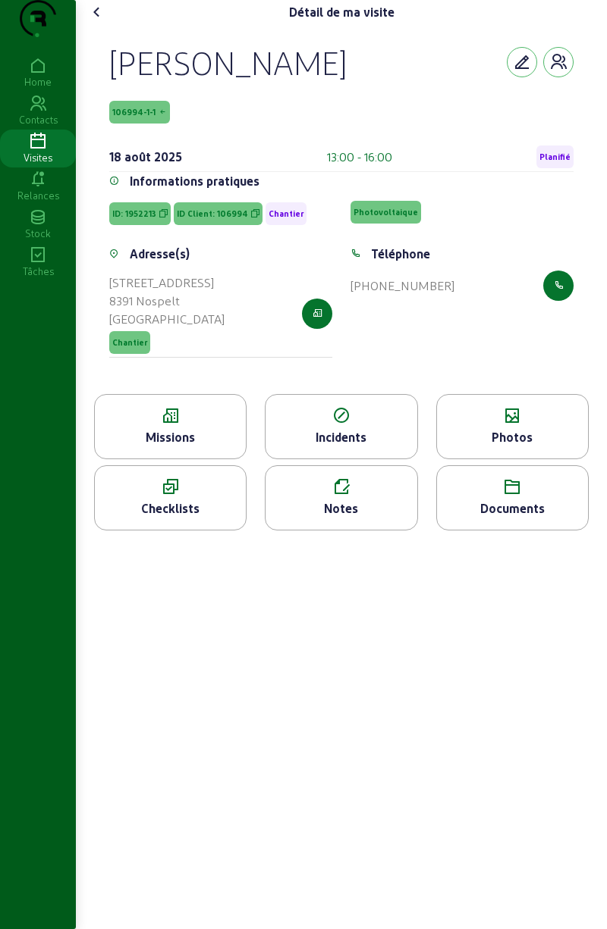
click at [215, 447] on div "Missions" at bounding box center [170, 437] width 151 height 18
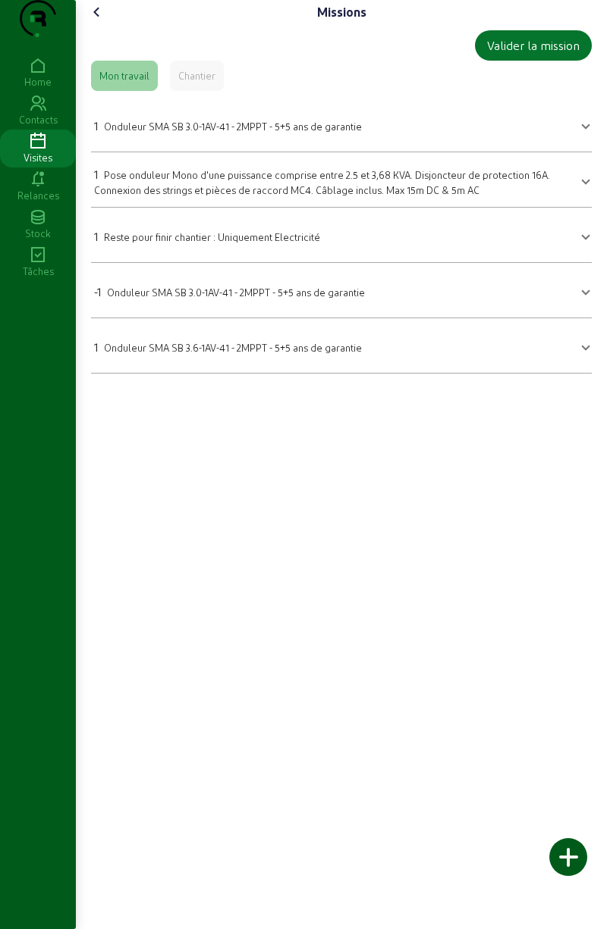
click at [386, 135] on mat-panel-title "1 Onduleur SMA SB 3.0-1AV-41 - 2MPPT - 5+5 ans de garantie" at bounding box center [332, 124] width 476 height 21
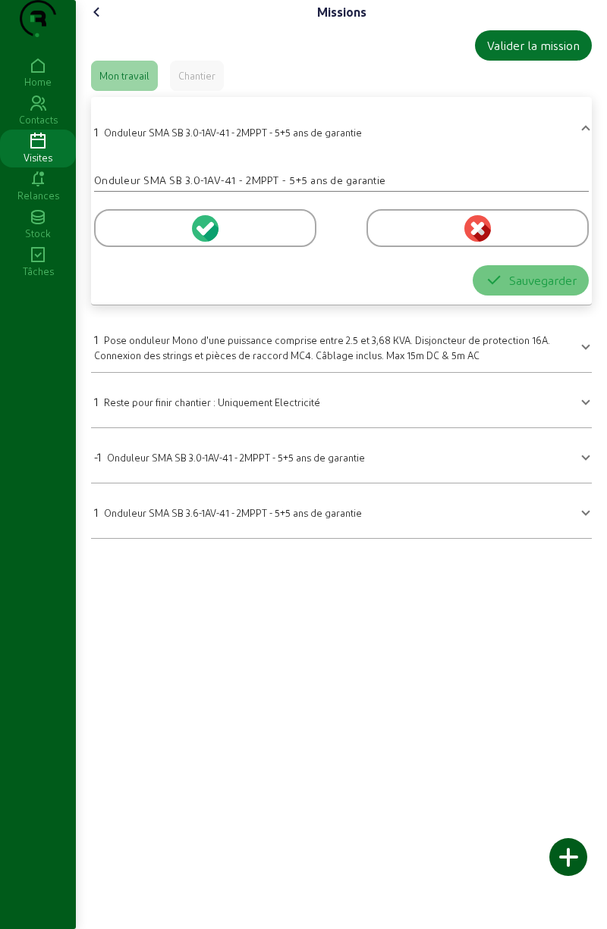
click at [331, 138] on span "Onduleur SMA SB 3.0-1AV-41 - 2MPPT - 5+5 ans de garantie" at bounding box center [233, 132] width 258 height 11
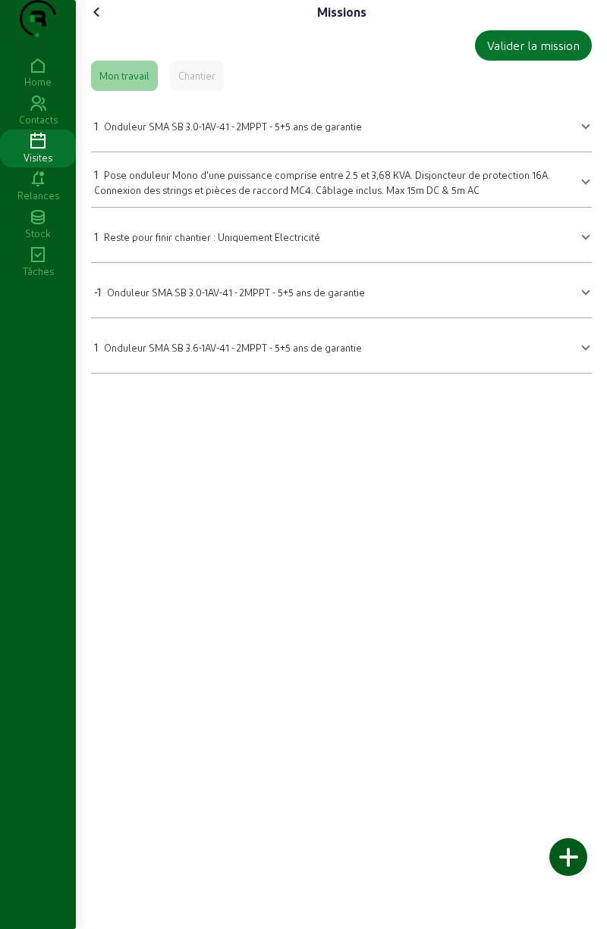
click at [407, 356] on mat-panel-title "1 Onduleur SMA SB 3.6-1AV-41 - 2MPPT - 5+5 ans de garantie" at bounding box center [332, 345] width 476 height 21
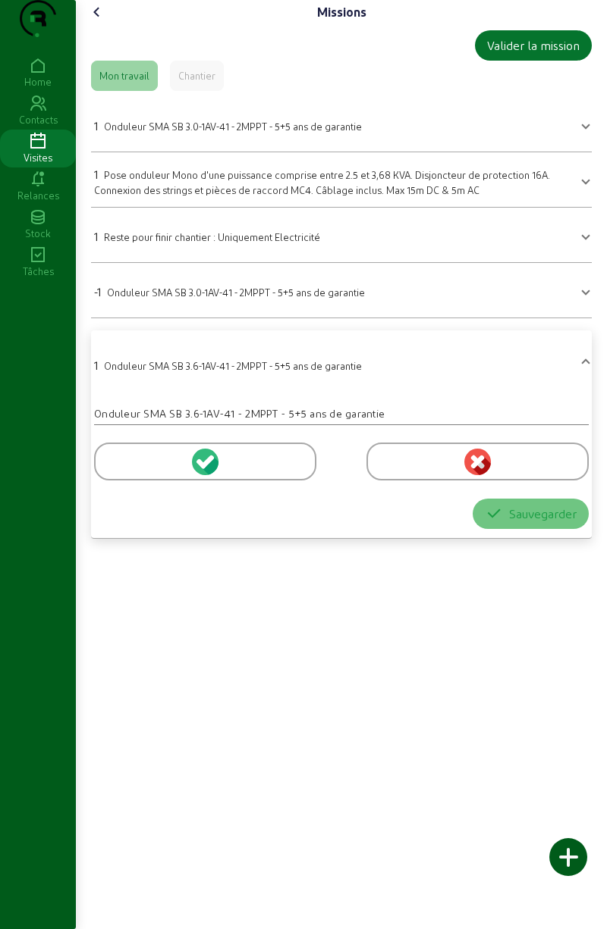
click at [259, 481] on div at bounding box center [205, 462] width 222 height 38
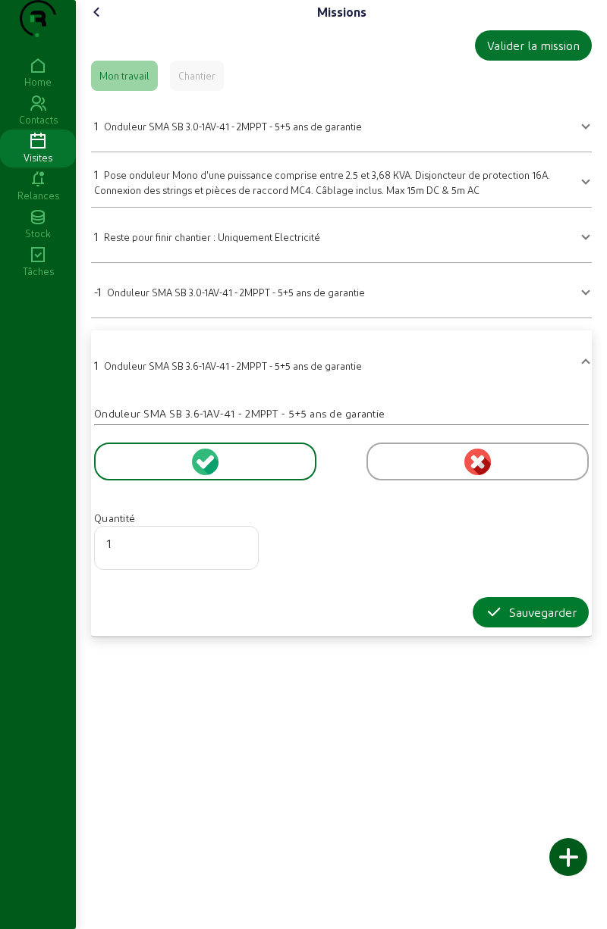
click at [519, 628] on button "Sauvegarder" at bounding box center [530, 612] width 116 height 30
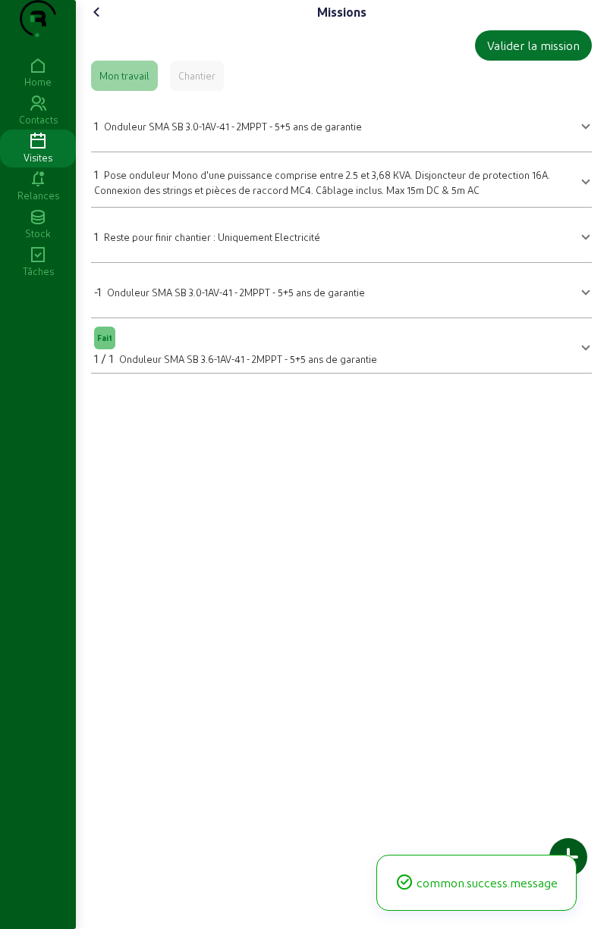
click at [462, 196] on span "Pose onduleur Mono d'une puissance comprise entre 2.5 et 3,68 KVA. Disjoncteur …" at bounding box center [322, 182] width 456 height 27
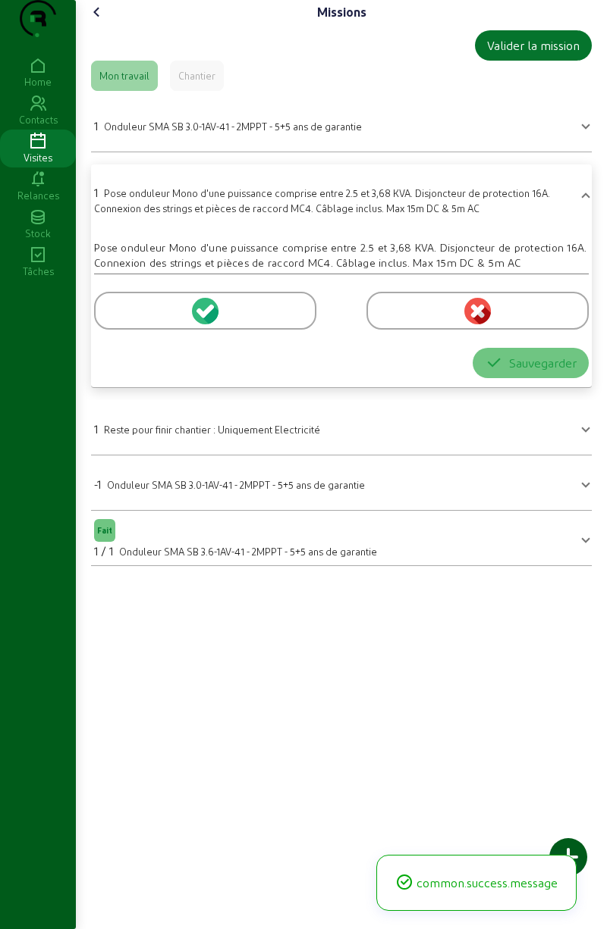
click at [280, 330] on div at bounding box center [205, 311] width 222 height 38
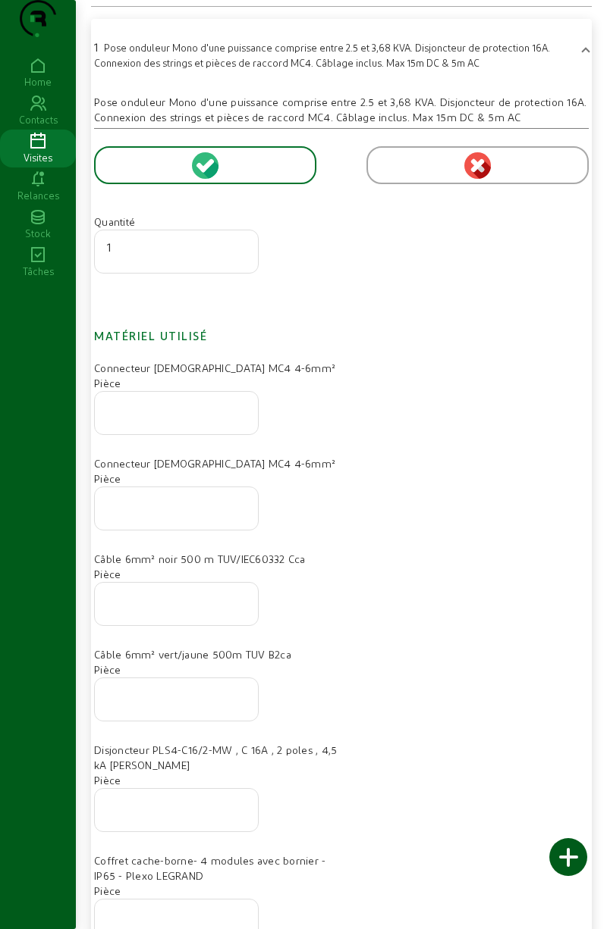
scroll to position [147, 0]
click at [206, 433] on div at bounding box center [176, 411] width 139 height 42
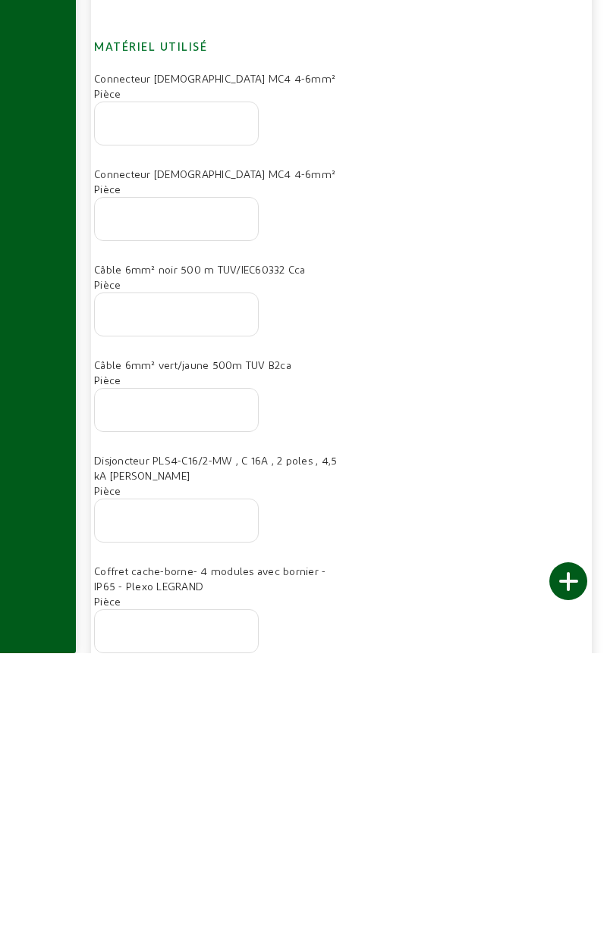
scroll to position [159, 0]
click at [199, 691] on input "number" at bounding box center [176, 681] width 139 height 18
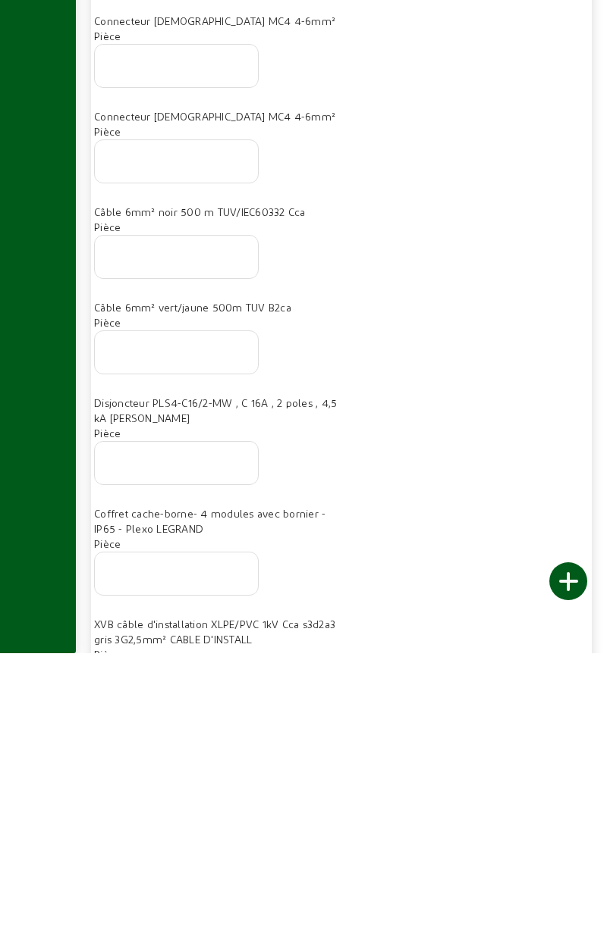
scroll to position [342, 0]
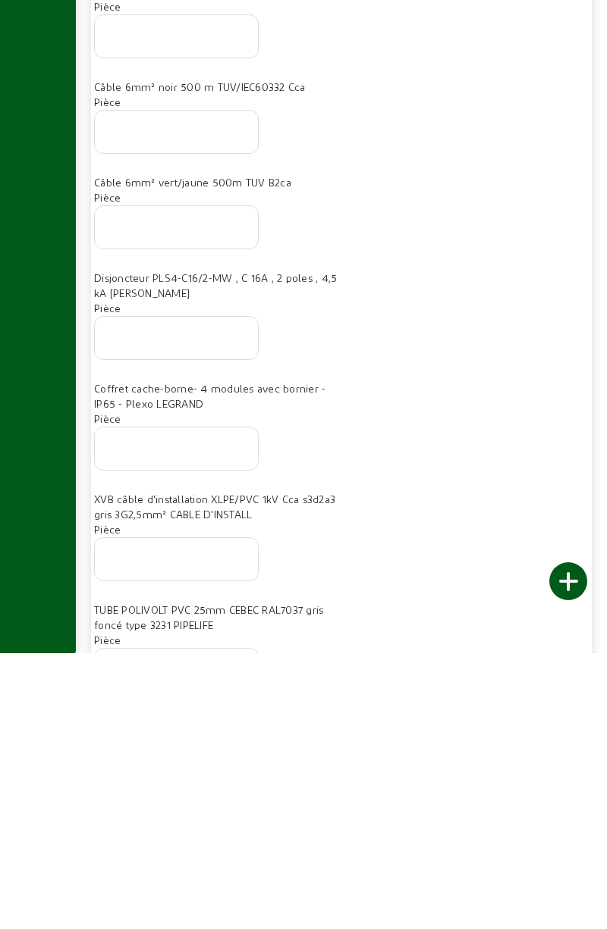
type input "1"
type input "2"
click at [208, 635] on div at bounding box center [176, 614] width 139 height 42
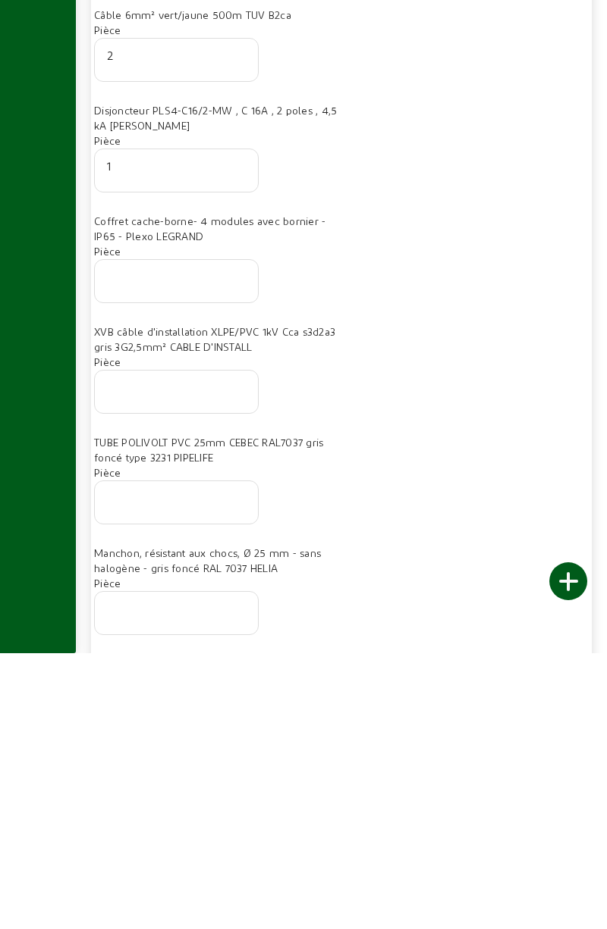
scroll to position [556, 0]
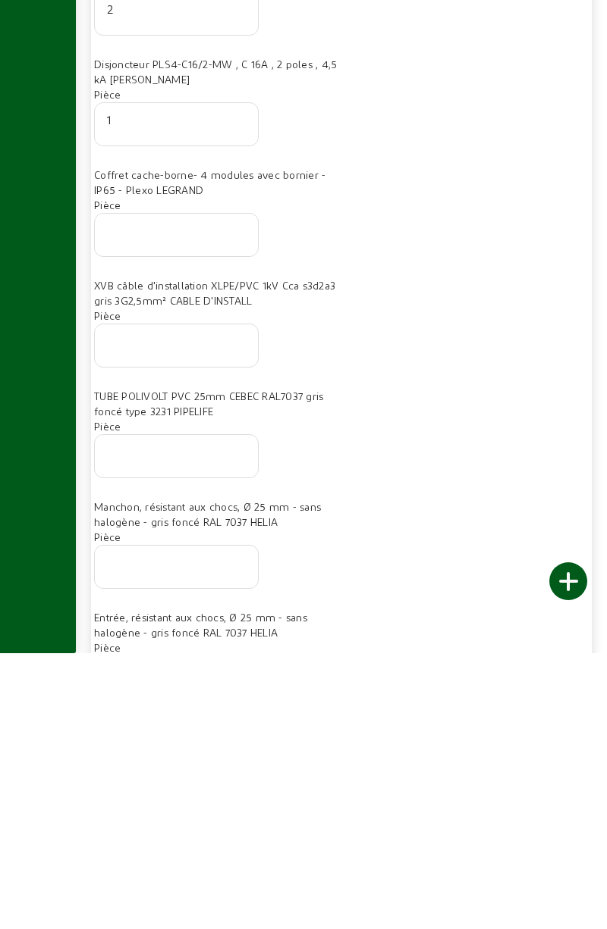
type input "1"
click at [222, 626] on input "number" at bounding box center [176, 617] width 139 height 18
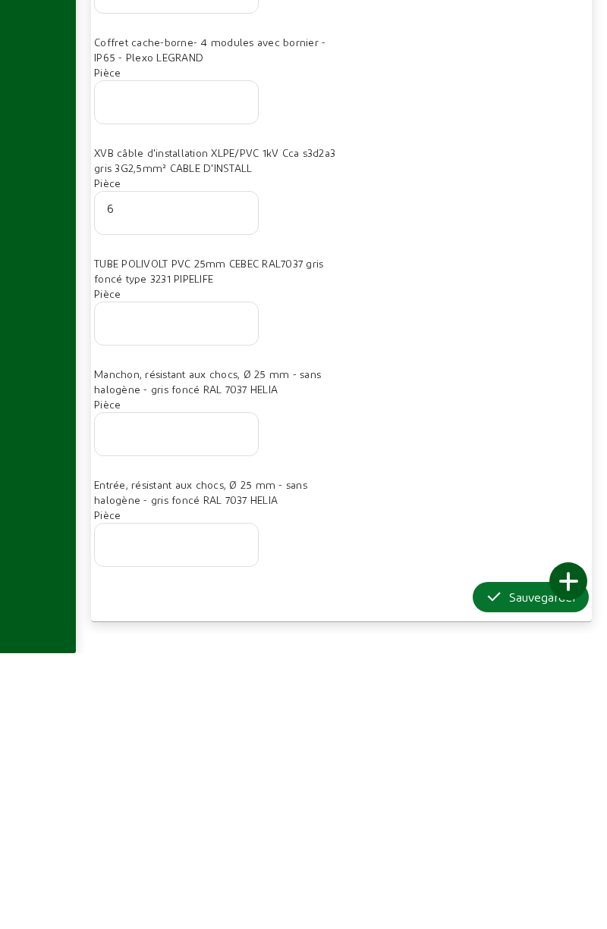
scroll to position [702, 0]
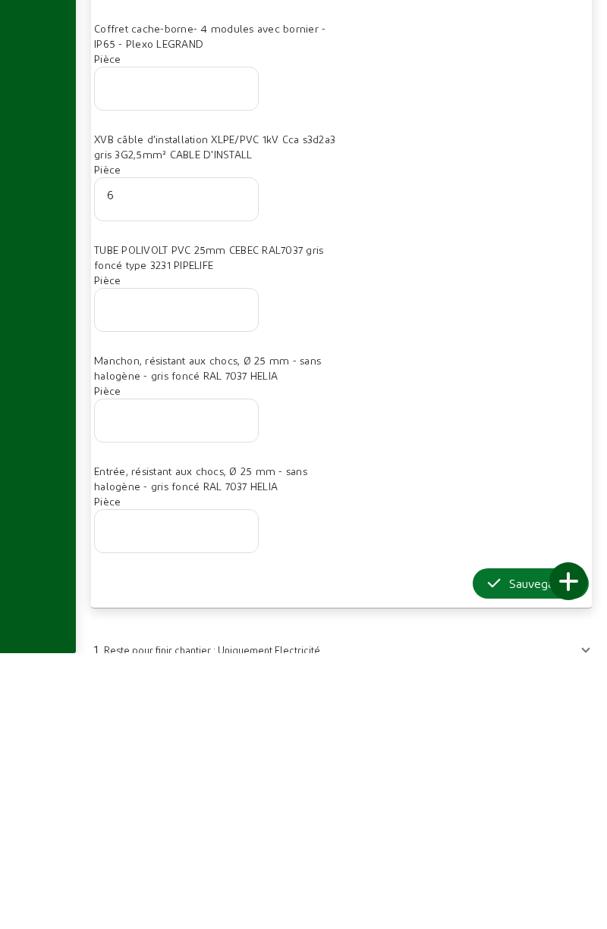
type input "6"
click at [207, 607] on div at bounding box center [176, 586] width 139 height 42
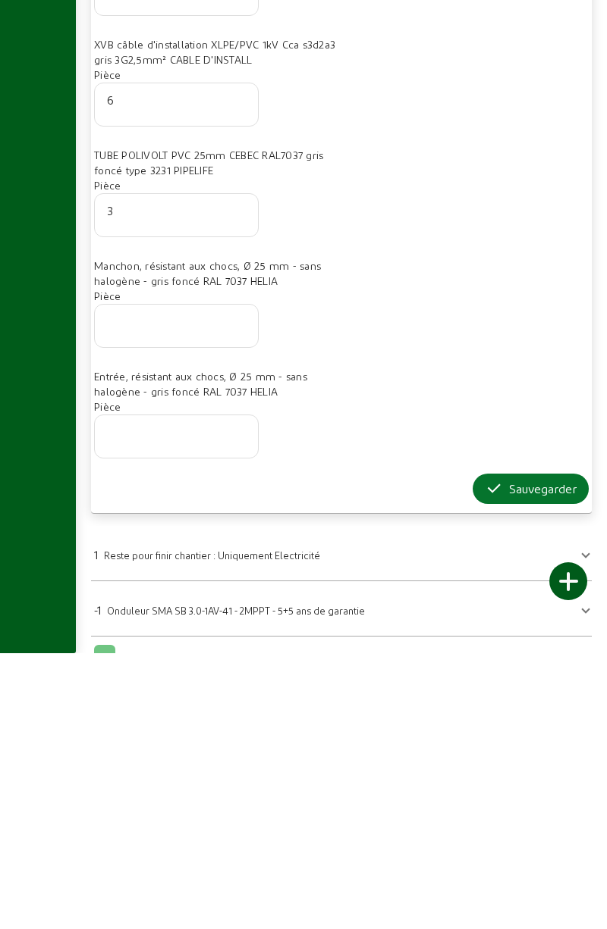
scroll to position [809, 0]
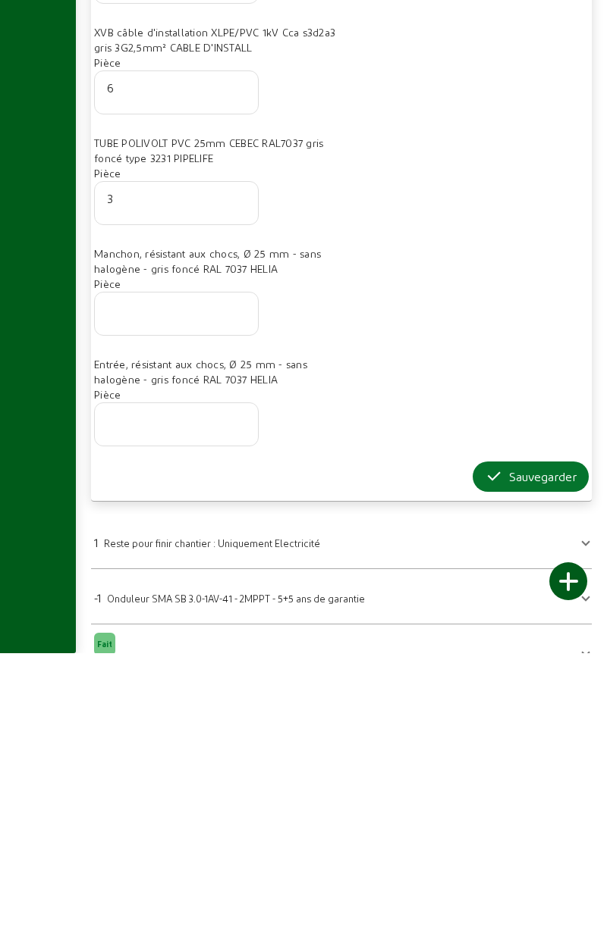
type input "3"
click at [210, 705] on input "number" at bounding box center [176, 696] width 139 height 18
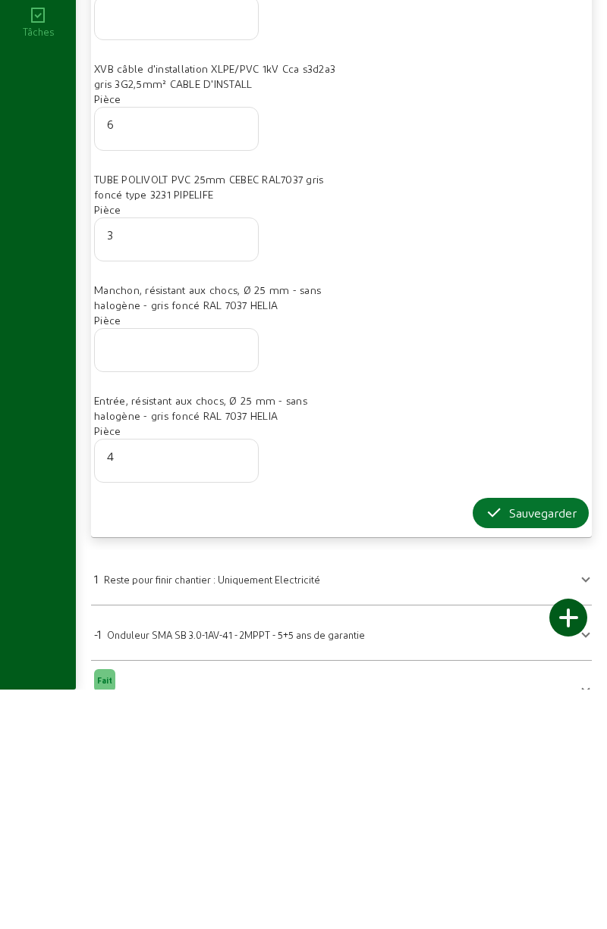
scroll to position [877, 0]
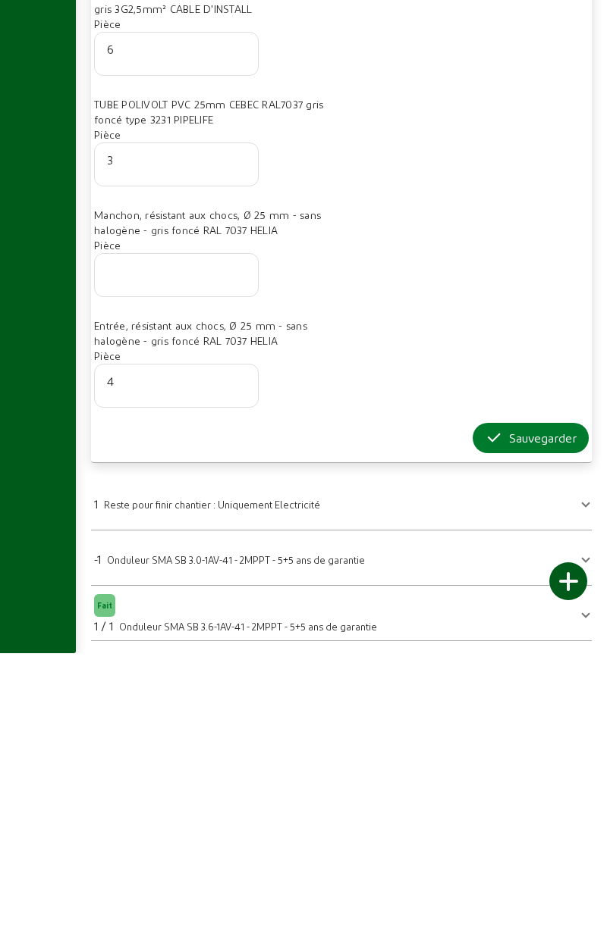
type input "4"
click at [511, 723] on div "Sauvegarder" at bounding box center [530, 714] width 92 height 18
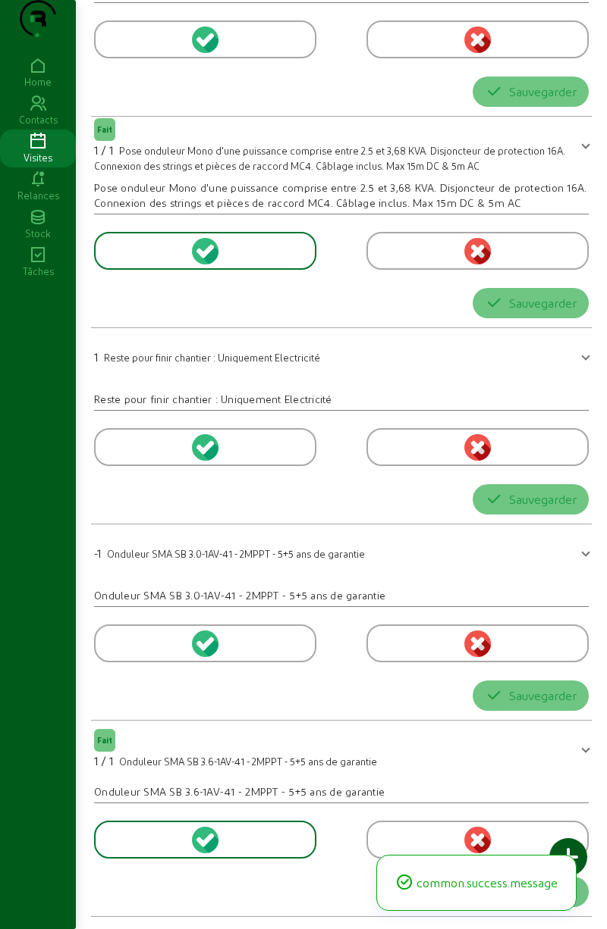
scroll to position [0, 0]
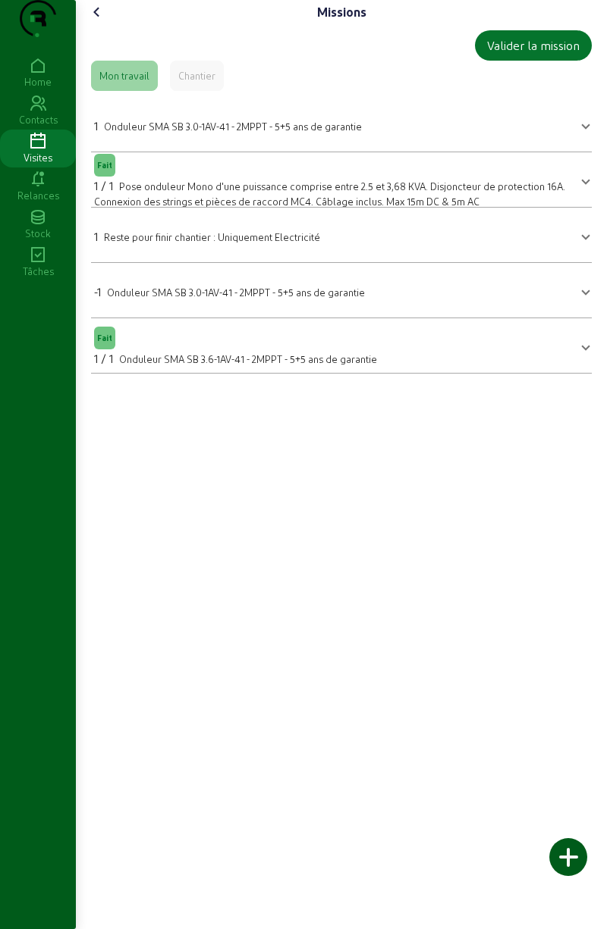
click at [96, 21] on icon at bounding box center [97, 12] width 18 height 18
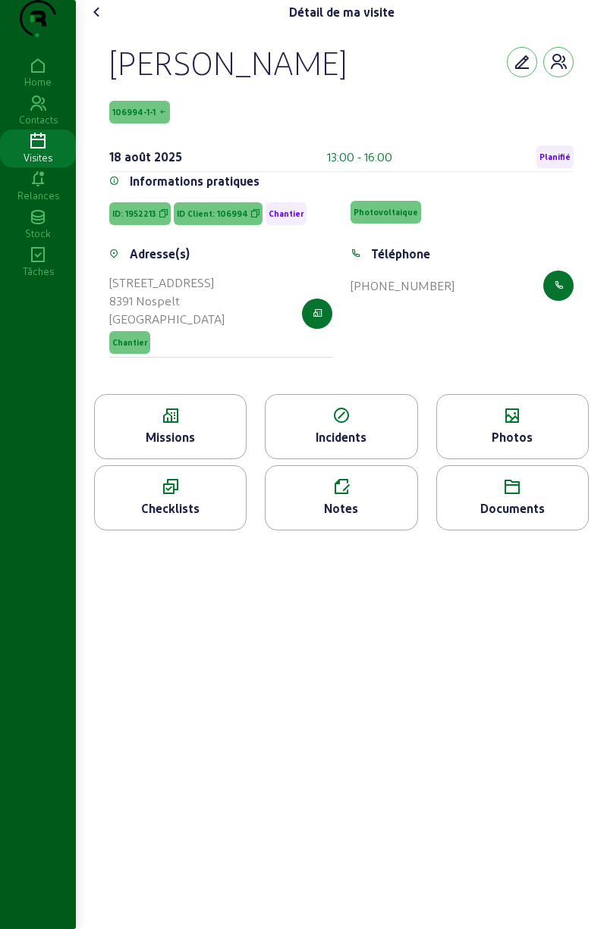
click at [96, 24] on cam-font-icon at bounding box center [97, 12] width 24 height 24
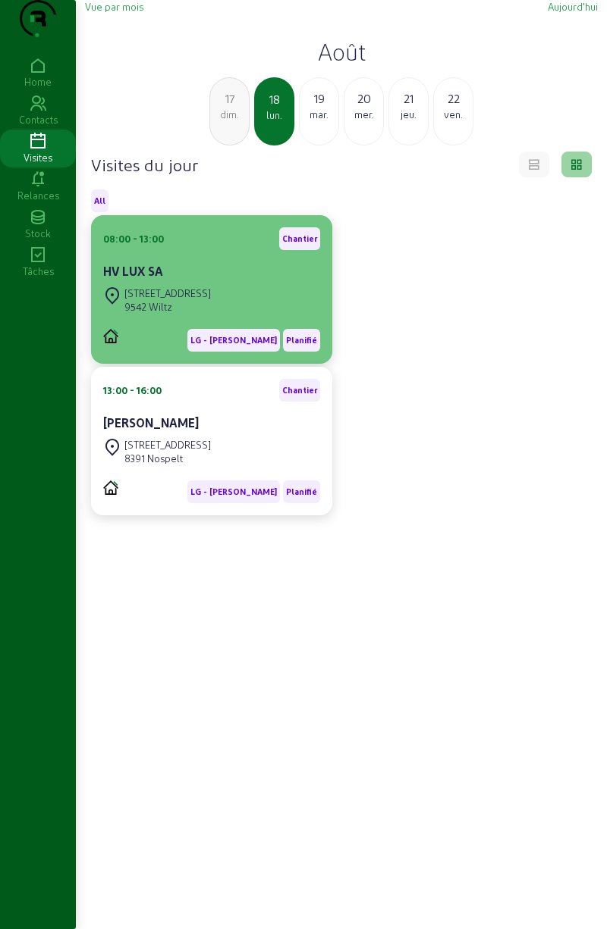
click at [254, 317] on div "[STREET_ADDRESS]" at bounding box center [211, 300] width 217 height 33
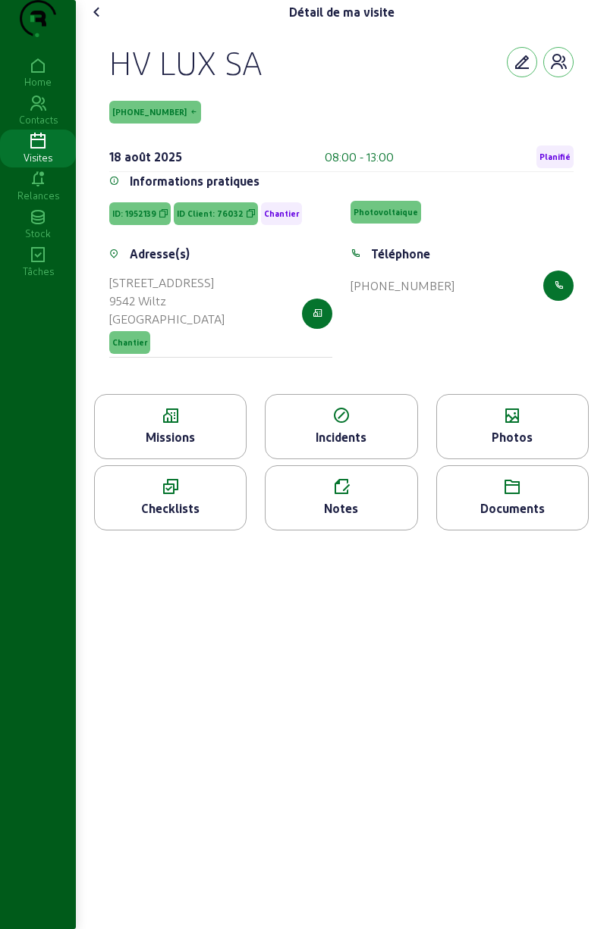
click at [196, 459] on div "Missions" at bounding box center [170, 426] width 152 height 65
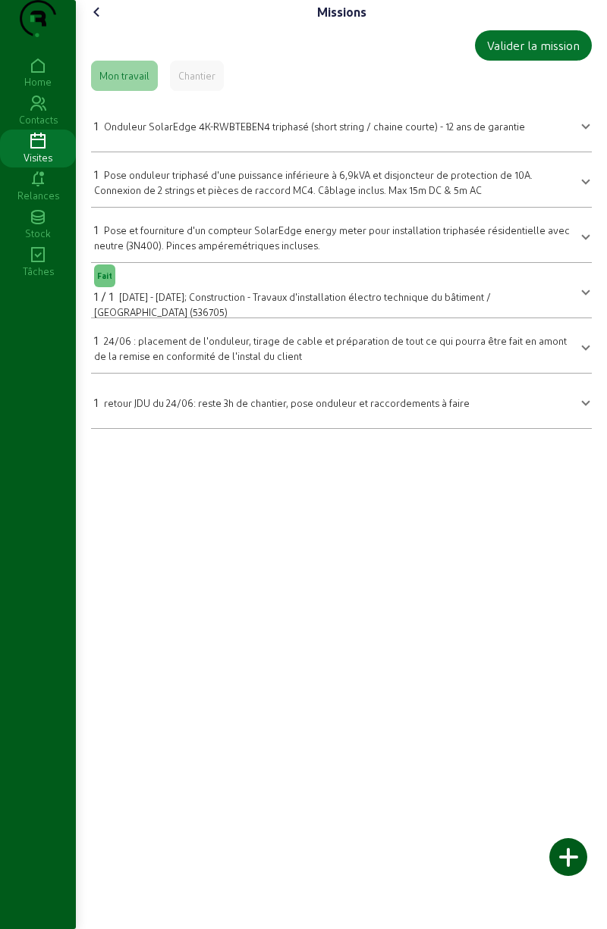
click at [318, 132] on span "Onduleur SolarEdge 4K-RWBTEBEN4 triphasé (short string / chaine courte) - 12 an…" at bounding box center [314, 126] width 421 height 11
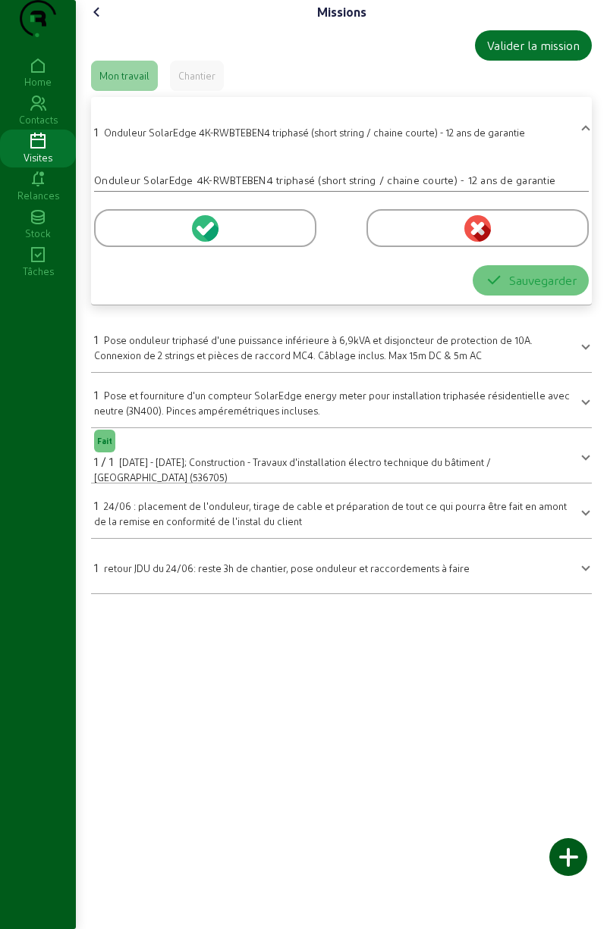
click at [253, 247] on div at bounding box center [205, 228] width 222 height 38
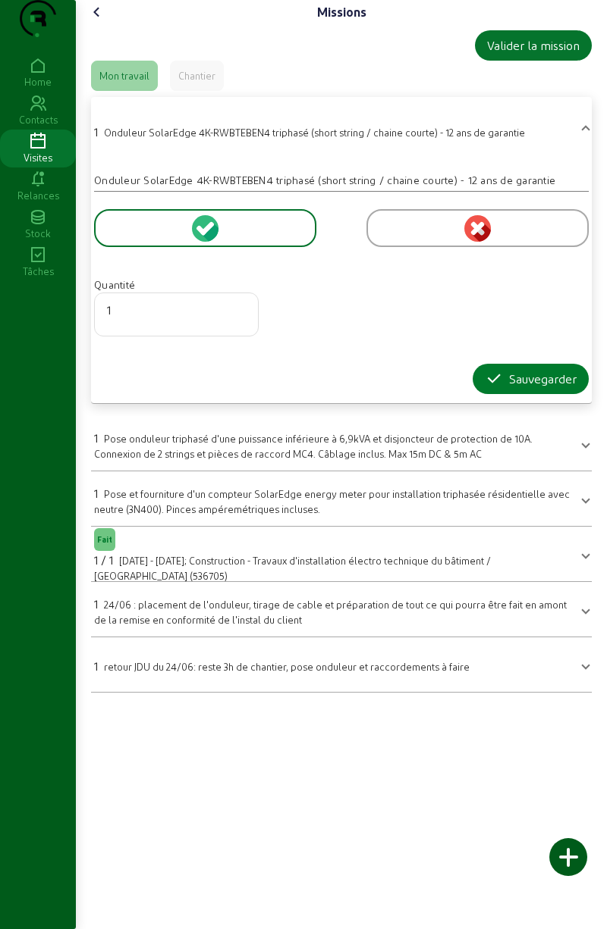
click at [525, 388] on div "Sauvegarder" at bounding box center [530, 379] width 92 height 18
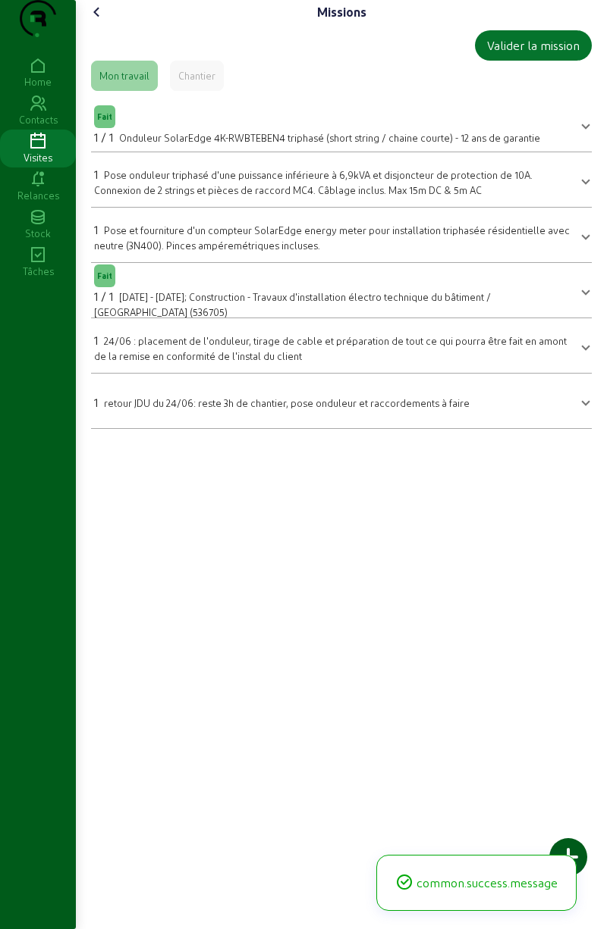
click at [267, 196] on span "Pose onduleur triphasé d'une puissance inférieure à 6,9kVA et disjoncteur de pr…" at bounding box center [313, 182] width 438 height 27
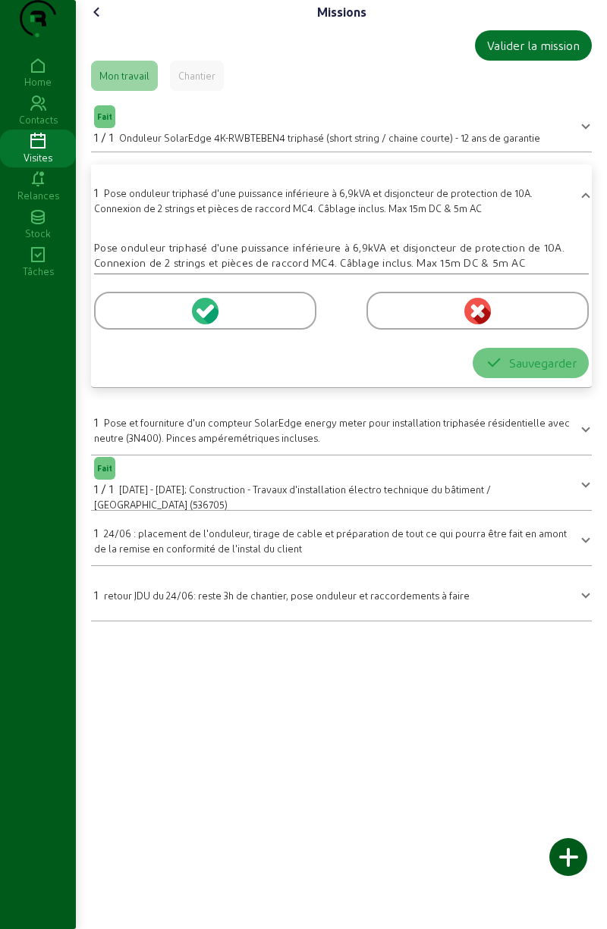
click at [230, 330] on div at bounding box center [205, 311] width 222 height 38
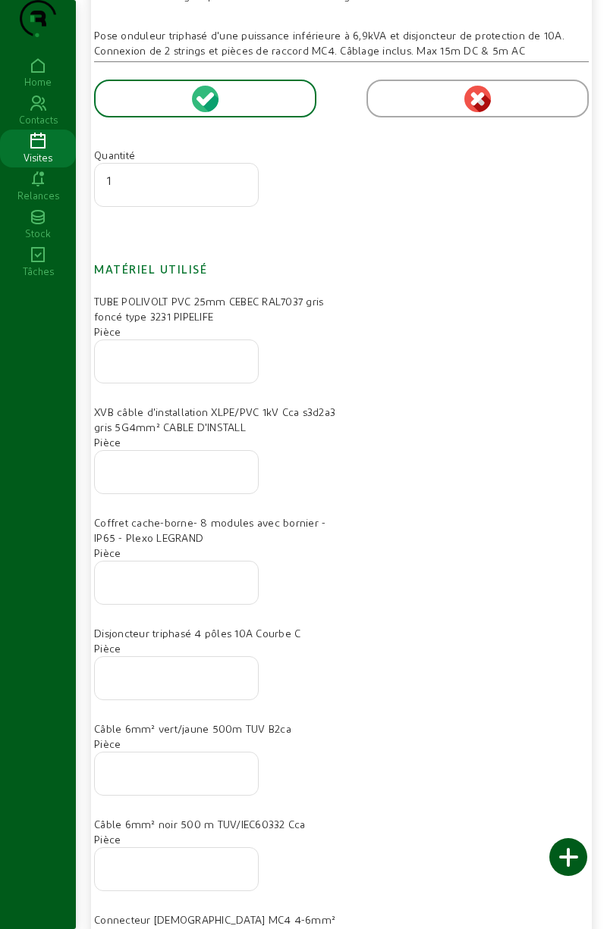
scroll to position [215, 0]
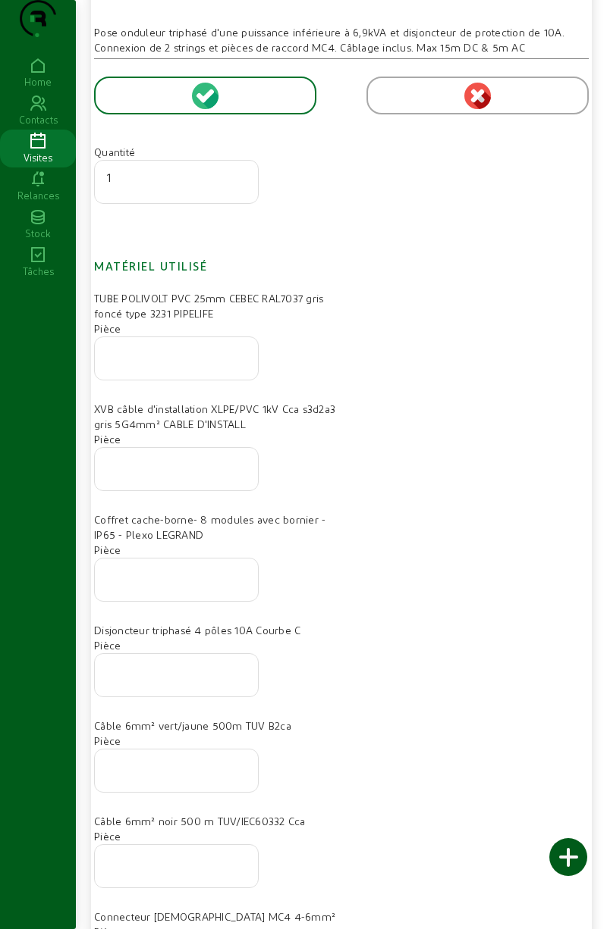
click at [177, 380] on div at bounding box center [176, 358] width 139 height 42
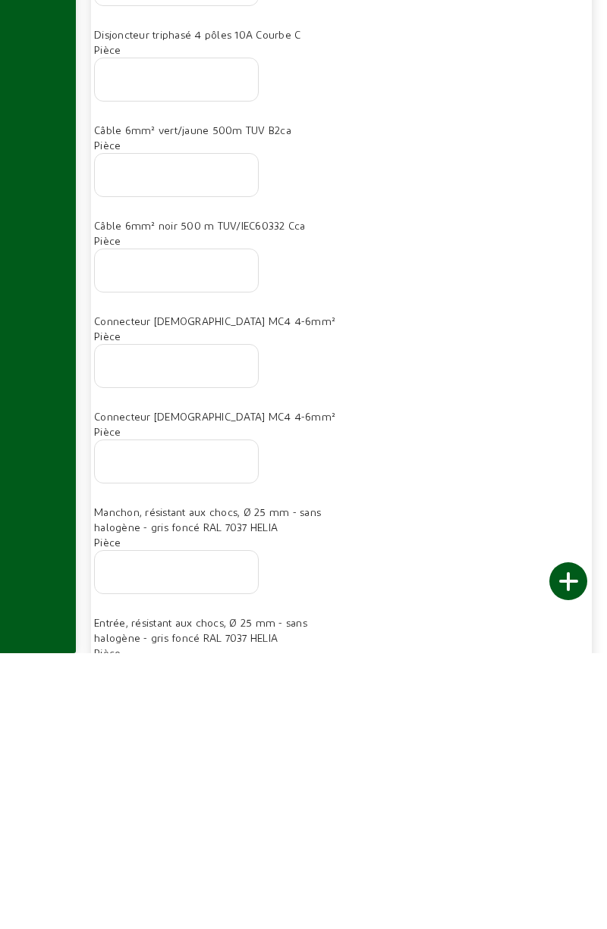
scroll to position [561, 0]
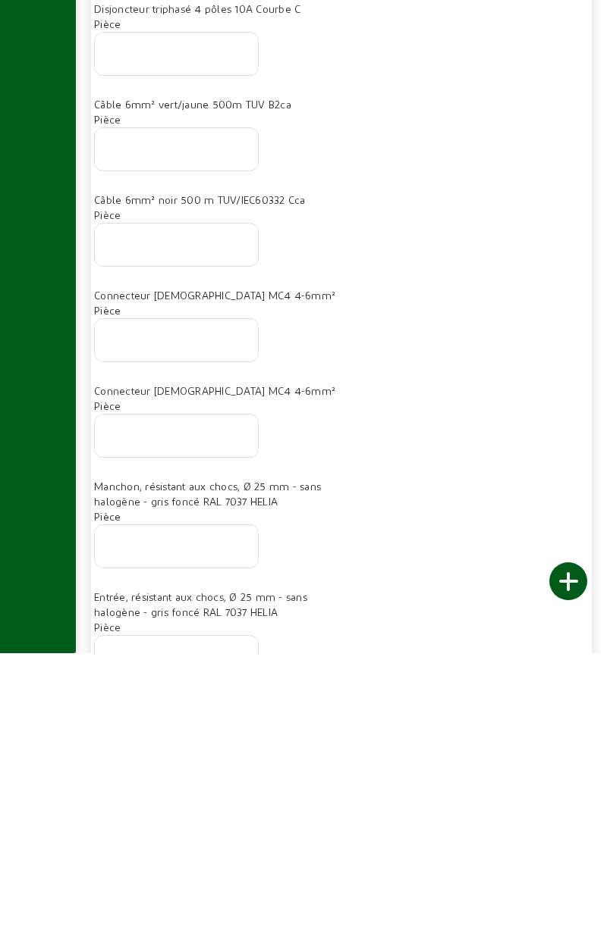
type input "1"
click at [120, 621] on input "number" at bounding box center [176, 612] width 139 height 18
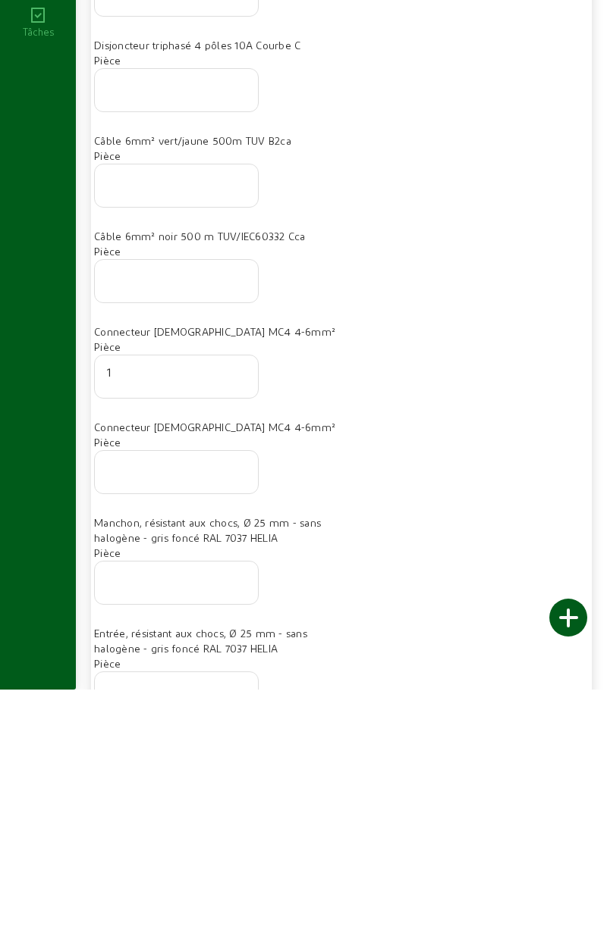
type input "1"
click at [121, 716] on input "number" at bounding box center [176, 707] width 139 height 18
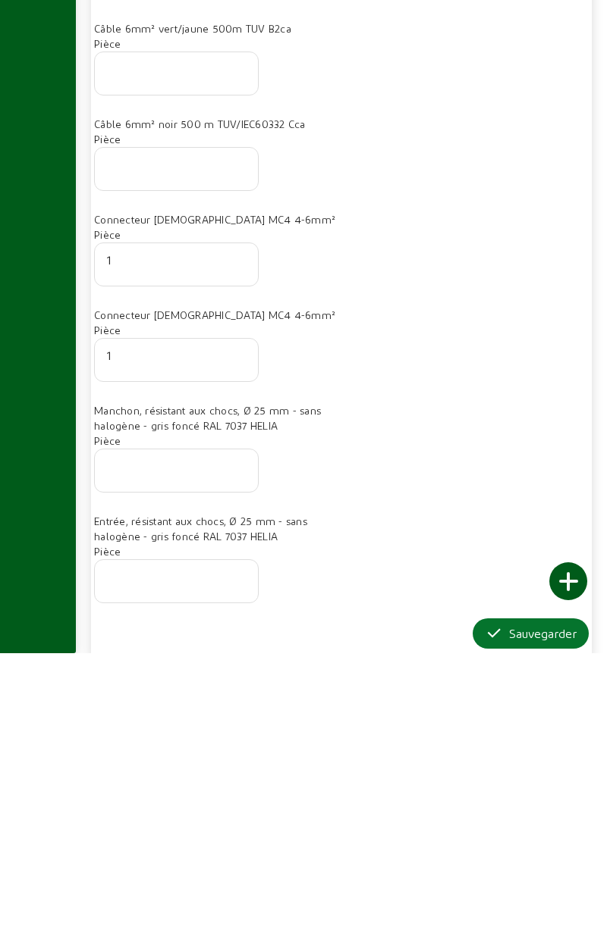
scroll to position [667, 0]
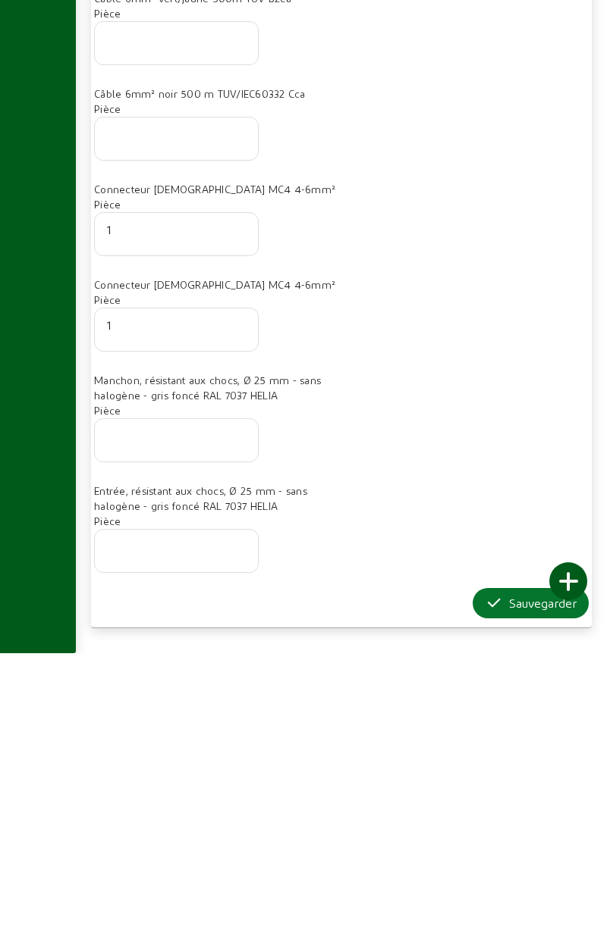
type input "1"
click at [156, 832] on input "number" at bounding box center [176, 822] width 139 height 18
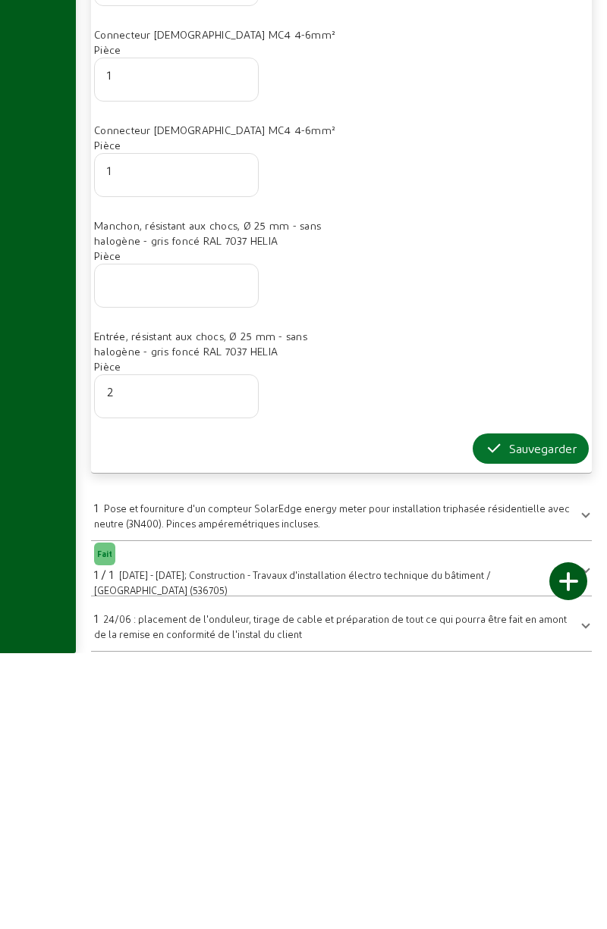
scroll to position [854, 0]
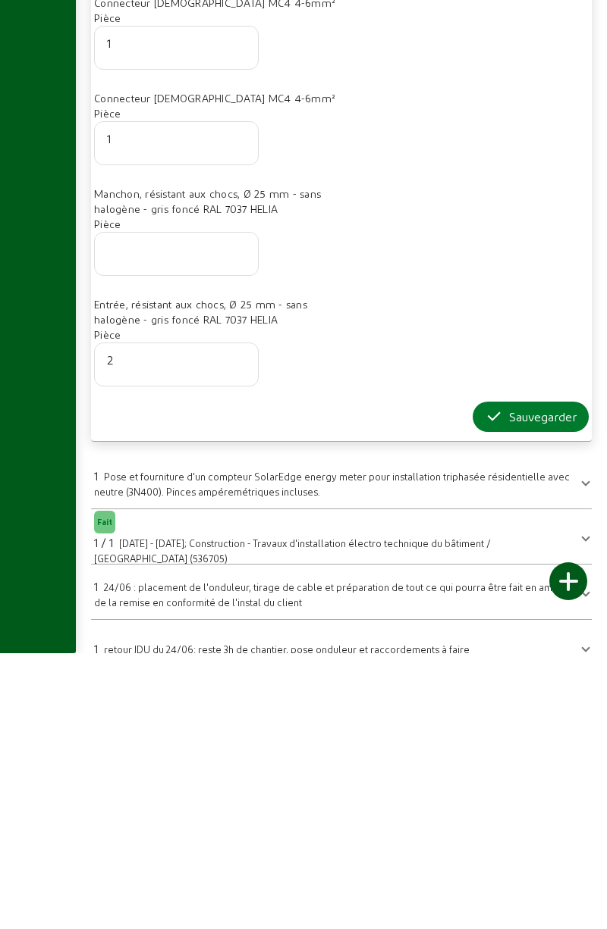
type input "2"
click at [508, 702] on div "Sauvegarder" at bounding box center [530, 693] width 92 height 18
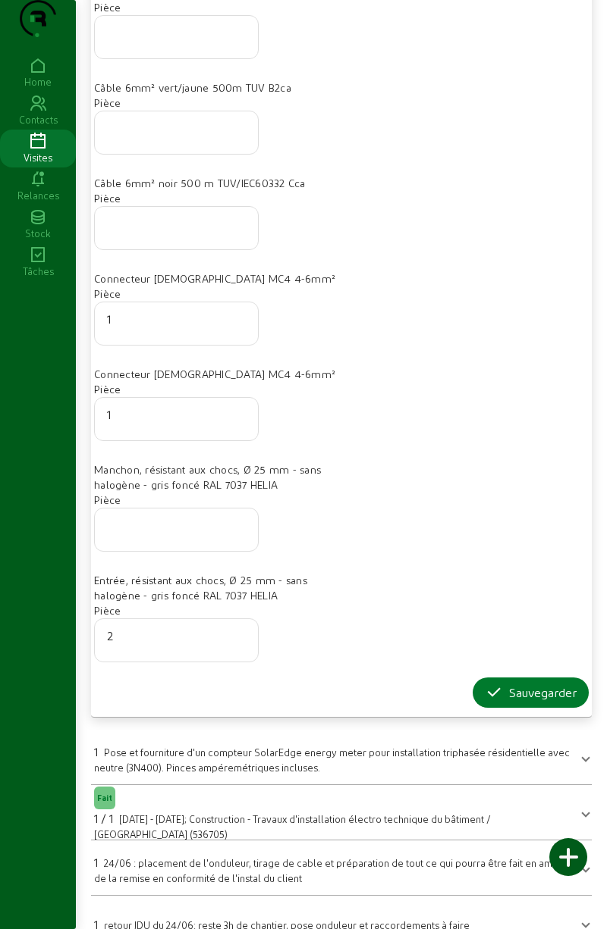
scroll to position [0, 0]
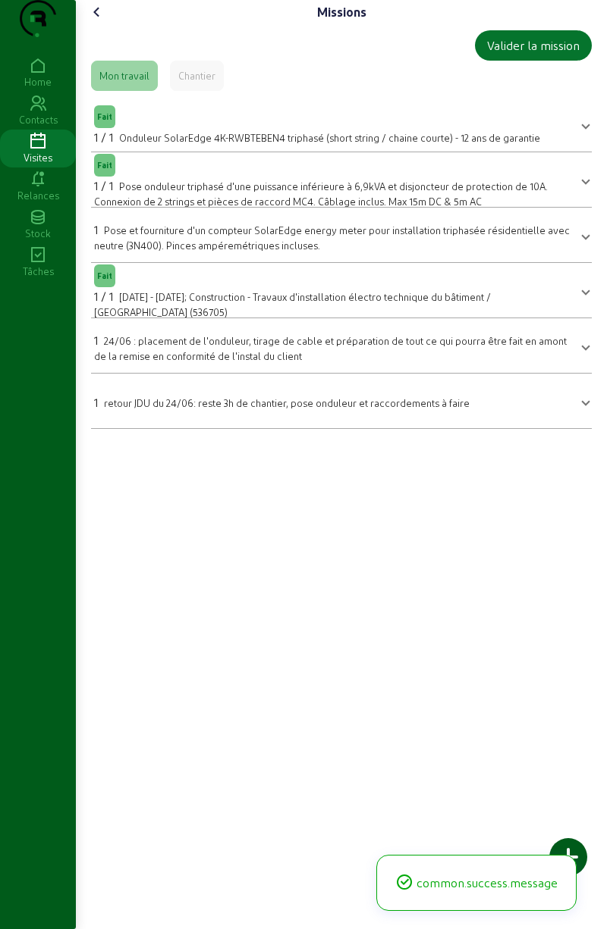
click at [435, 251] on span "Pose et fourniture d'un compteur SolarEdge energy meter pour installation triph…" at bounding box center [331, 237] width 475 height 27
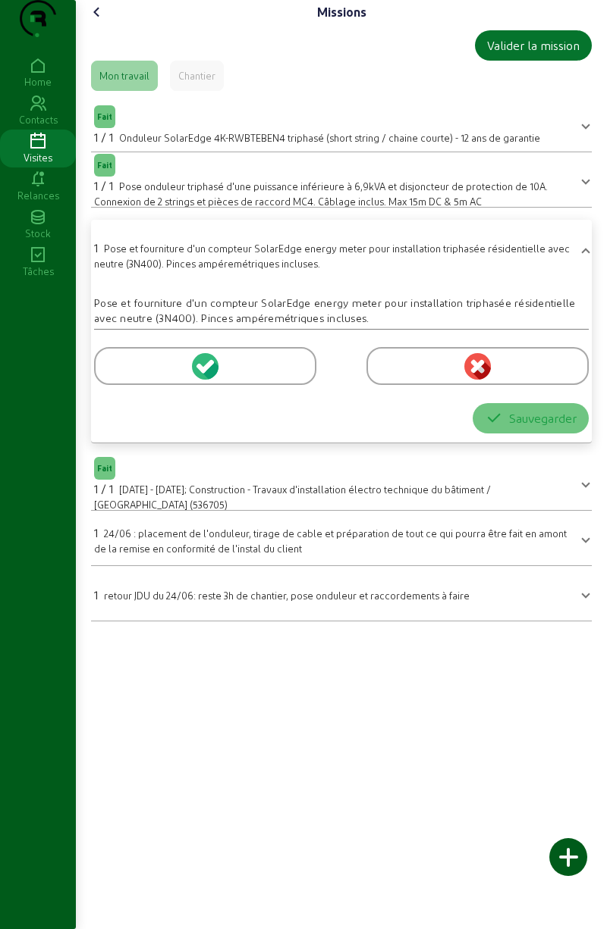
click at [263, 385] on div at bounding box center [205, 366] width 222 height 38
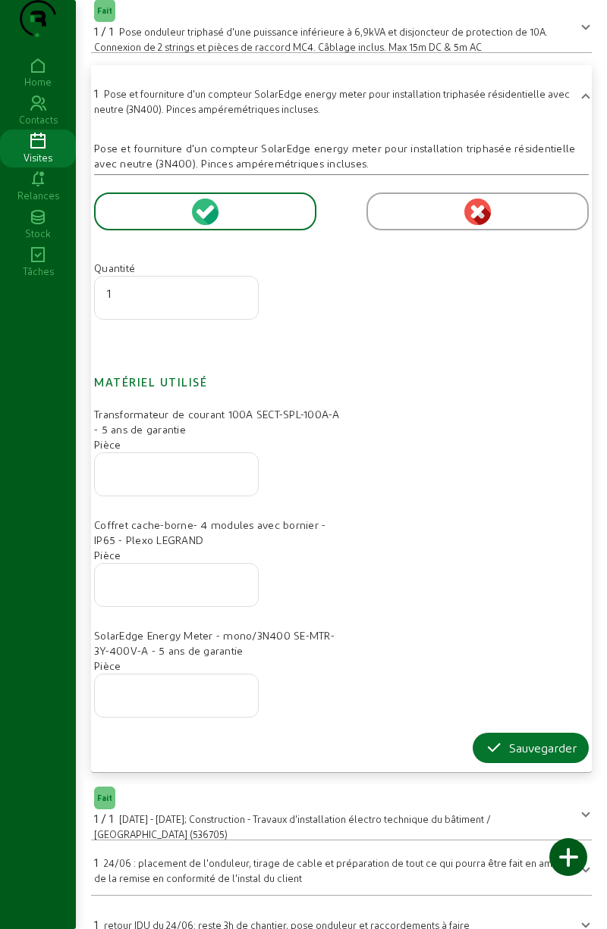
scroll to position [180, 0]
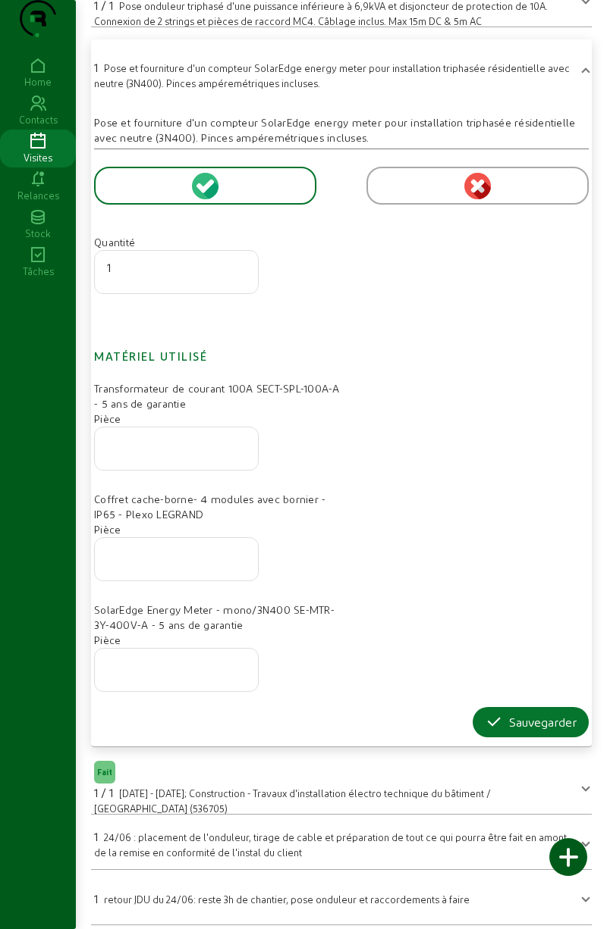
click at [183, 675] on input "number" at bounding box center [176, 666] width 139 height 18
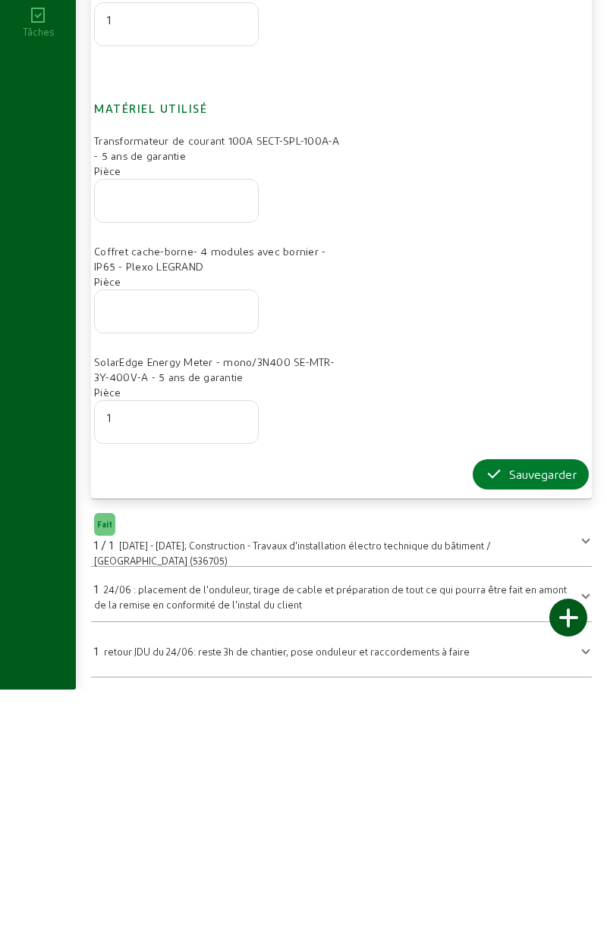
type input "1"
click at [517, 715] on div "Sauvegarder" at bounding box center [530, 714] width 92 height 18
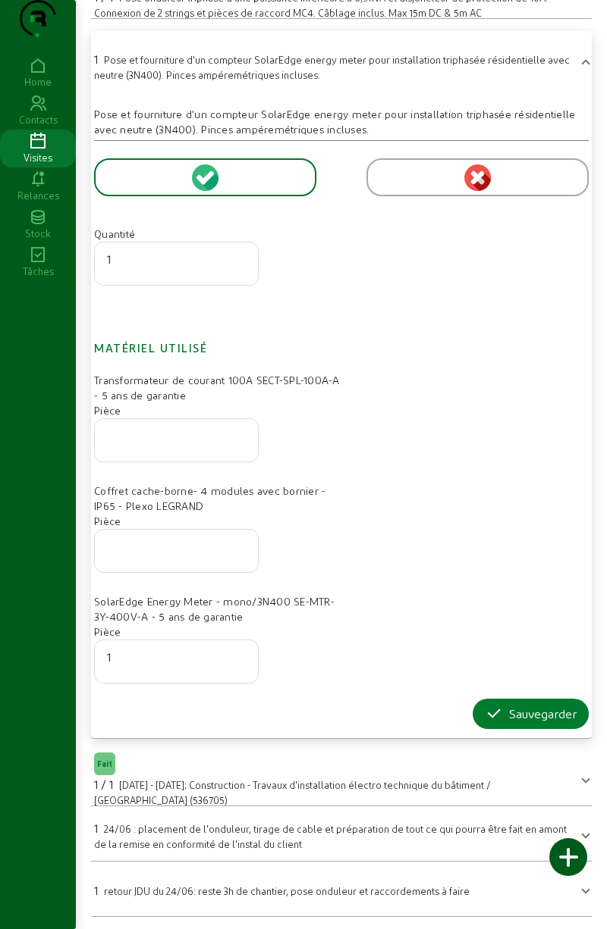
scroll to position [0, 0]
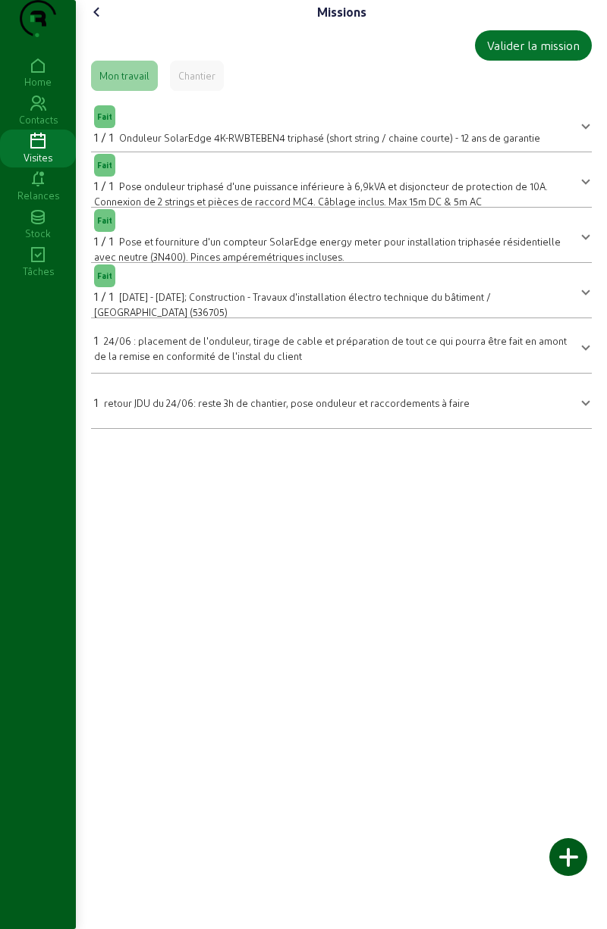
click at [569, 857] on div at bounding box center [568, 858] width 38 height 38
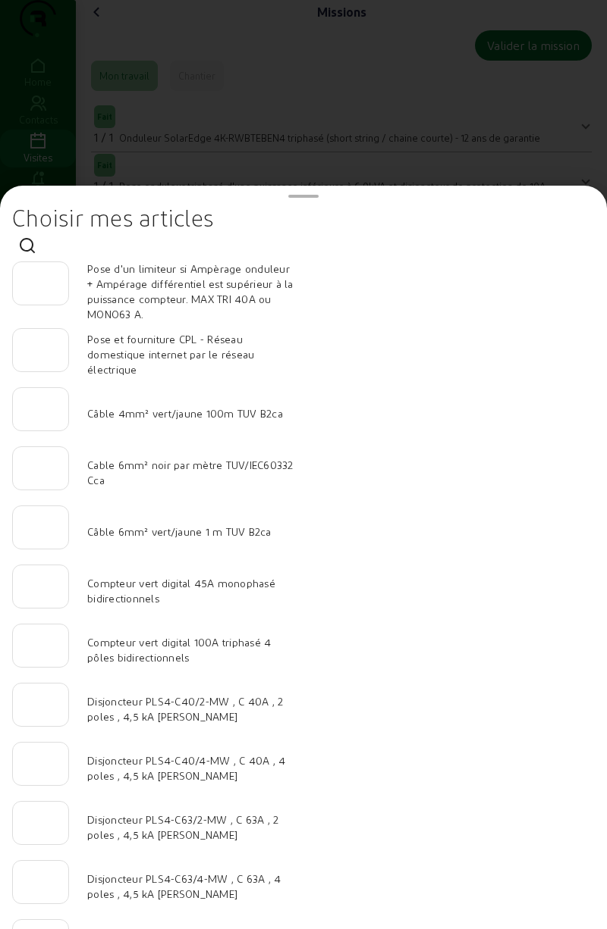
click at [351, 127] on div at bounding box center [303, 464] width 607 height 929
